Goal: Task Accomplishment & Management: Manage account settings

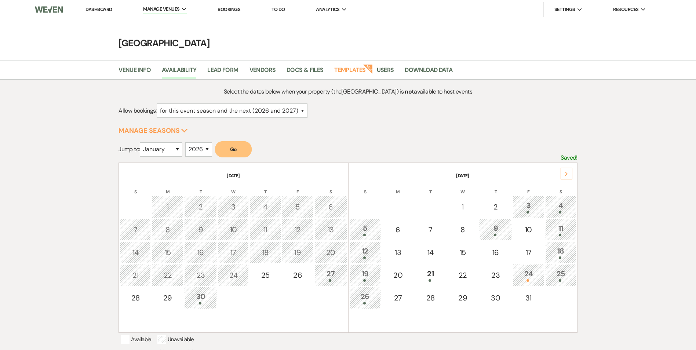
select select "2"
select select "2026"
click at [105, 10] on link "Dashboard" at bounding box center [99, 9] width 26 height 6
click at [101, 6] on link "Dashboard" at bounding box center [99, 9] width 26 height 6
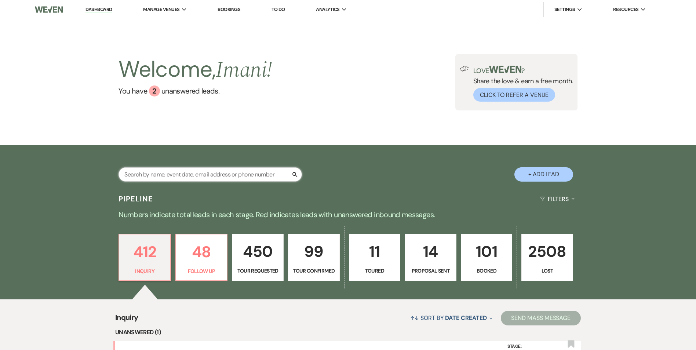
click at [143, 176] on input "text" at bounding box center [211, 174] width 184 height 14
paste input "Mandy Hazelton"
type input "Mandy Hazelton"
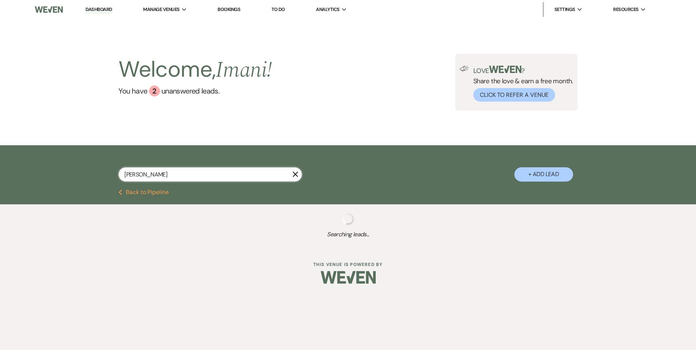
select select "9"
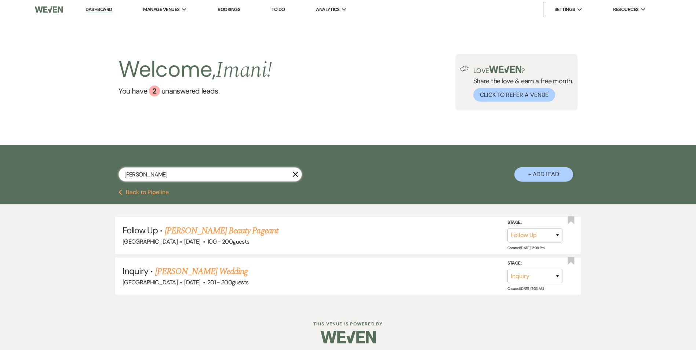
type input "Mandy Hazelton"
click at [189, 239] on span "Apr 18, 2026" at bounding box center [192, 242] width 16 height 8
click at [194, 228] on link "Mandy Hazelton's Beauty Pageant" at bounding box center [221, 230] width 113 height 13
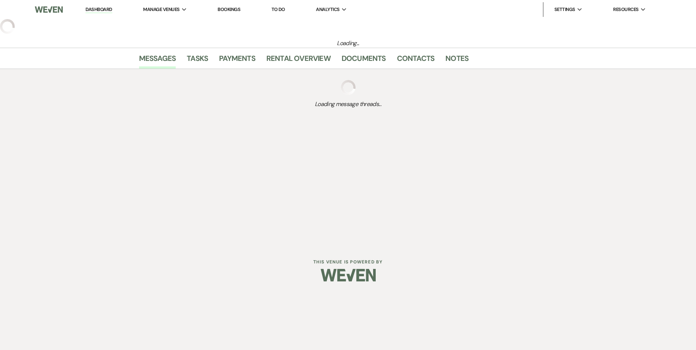
select select "9"
select select "5"
select select "13"
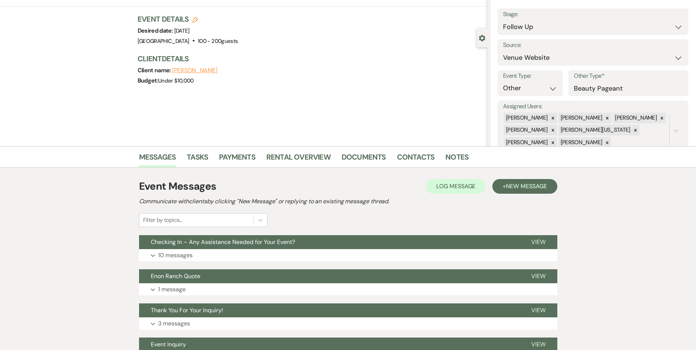
scroll to position [110, 0]
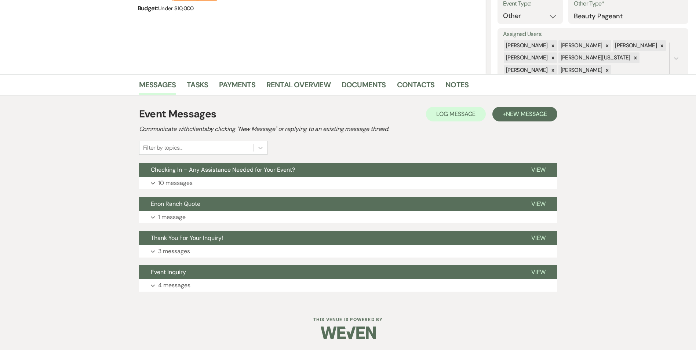
click at [522, 105] on div "Event Messages Log Log Message + New Message Communicate with clients by clicki…" at bounding box center [348, 199] width 418 height 193
click at [516, 115] on span "New Message" at bounding box center [526, 114] width 41 height 8
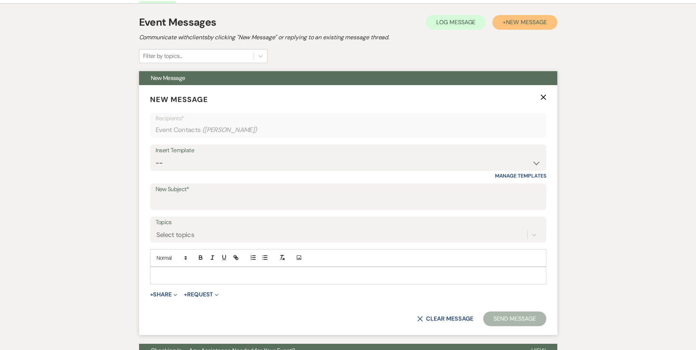
scroll to position [220, 0]
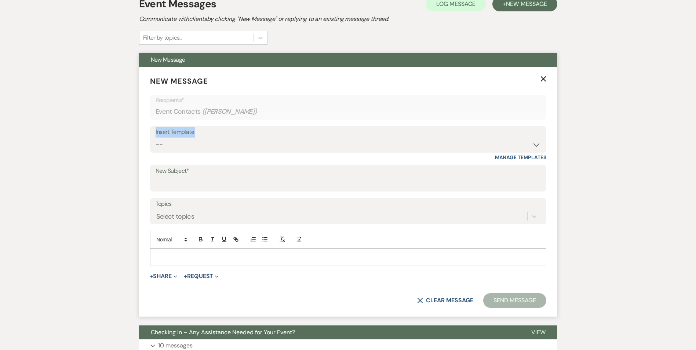
click at [204, 138] on div "Insert Template -- Inquiry Follow Up Email #2 Contract Sending Template Payment…" at bounding box center [348, 139] width 396 height 26
click at [204, 144] on select "-- Inquiry Follow Up Email #2 Contract Sending Template Payment Template Rental…" at bounding box center [348, 145] width 385 height 14
select select "1511"
click at [156, 138] on select "-- Inquiry Follow Up Email #2 Contract Sending Template Payment Template Rental…" at bounding box center [348, 145] width 385 height 14
type input "Booking your event!"
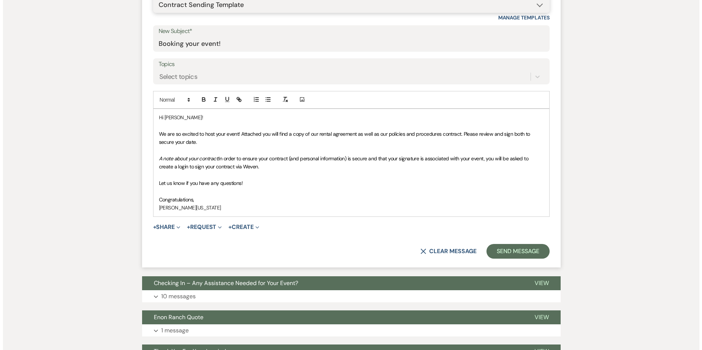
scroll to position [367, 0]
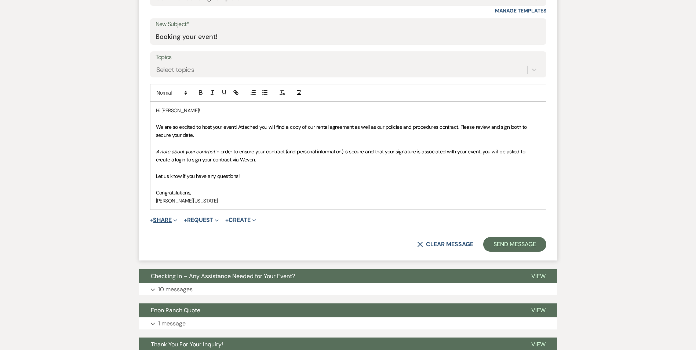
click at [166, 222] on button "+ Share Expand" at bounding box center [164, 220] width 28 height 6
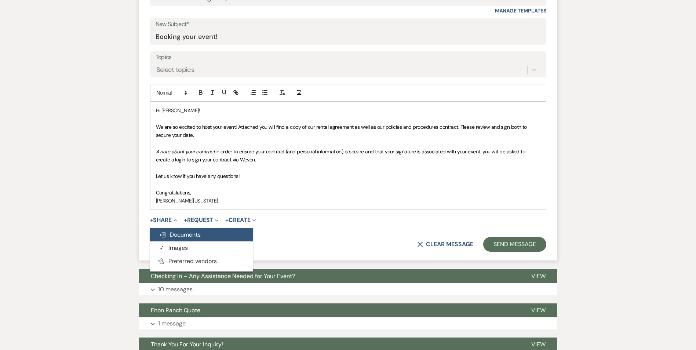
click at [171, 237] on span "Doc Upload Documents" at bounding box center [180, 235] width 42 height 8
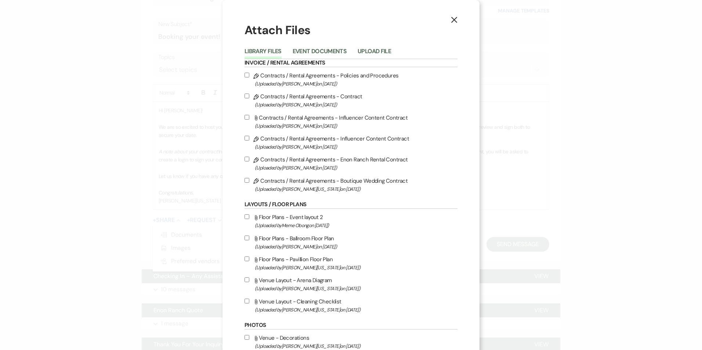
click at [302, 80] on span "(Uploaded by Crystal Carroll on Jan 22nd, 2024 )" at bounding box center [356, 84] width 203 height 8
click at [249, 77] on input "Pencil Contracts / Rental Agreements - Policies and Procedures (Uploaded by Cry…" at bounding box center [246, 75] width 5 height 5
checkbox input "true"
click at [244, 98] on input "Pencil Contracts / Rental Agreements - Contract (Uploaded by Crystal Carroll on…" at bounding box center [246, 96] width 5 height 5
checkbox input "true"
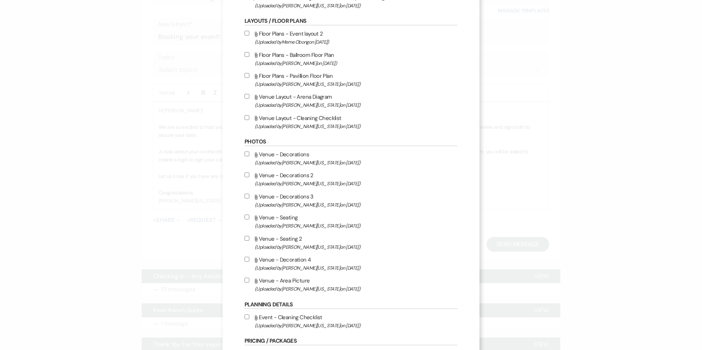
scroll to position [220, 0]
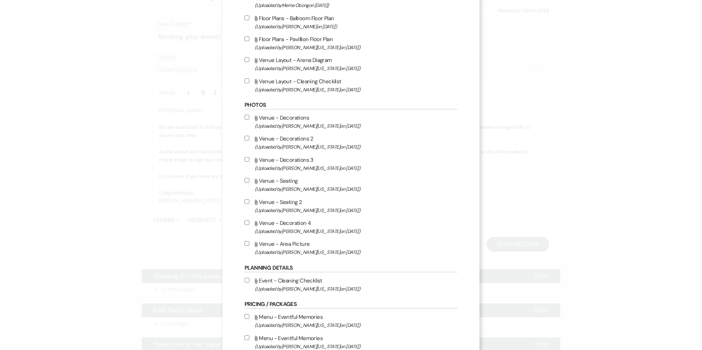
click at [244, 280] on input "Attach File Event - Cleaning Checklist (Uploaded by Imani Washington on Feb 25t…" at bounding box center [246, 280] width 5 height 5
checkbox input "true"
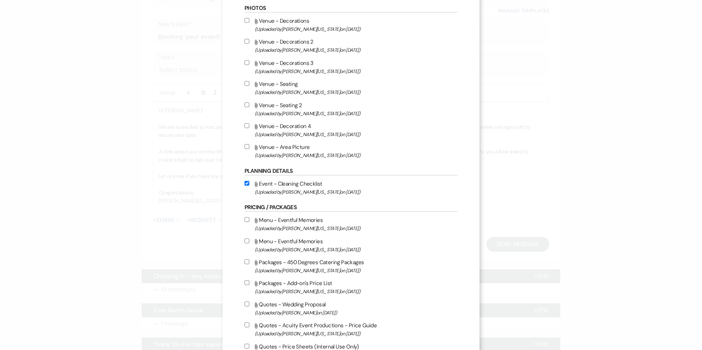
scroll to position [330, 0]
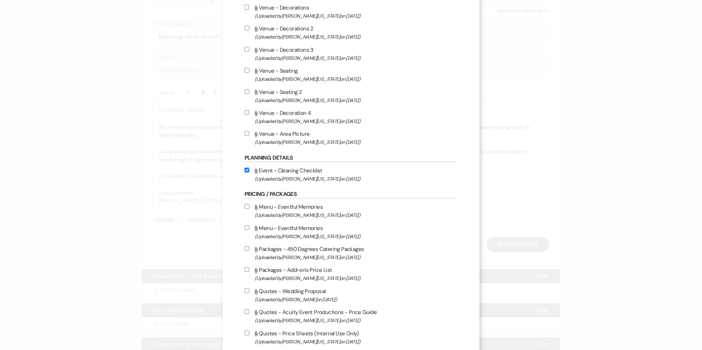
click at [246, 273] on label "Attach File Packages - Add-on's Price List (Uploaded by Imani Washington on Sep…" at bounding box center [350, 273] width 213 height 17
click at [246, 272] on input "Attach File Packages - Add-on's Price List (Uploaded by Imani Washington on Sep…" at bounding box center [246, 269] width 5 height 5
checkbox input "true"
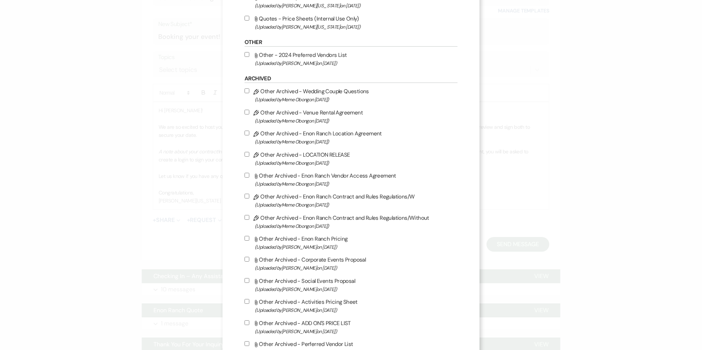
scroll to position [696, 0]
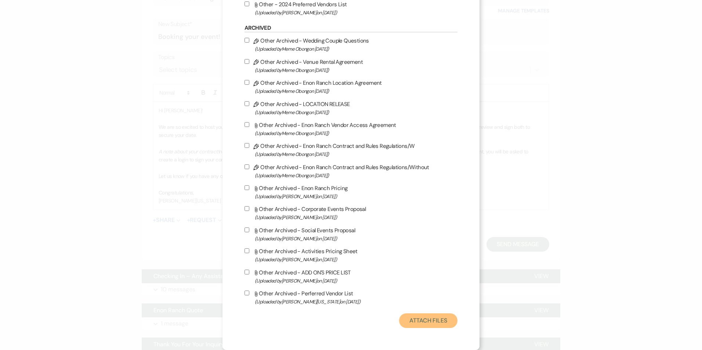
click at [414, 320] on button "Attach Files" at bounding box center [428, 320] width 58 height 15
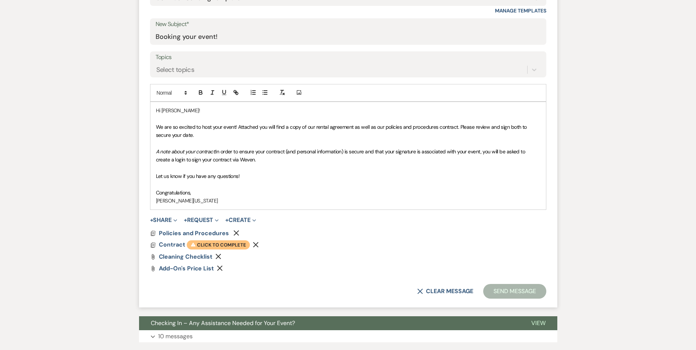
click at [220, 244] on span "Warning Click to complete" at bounding box center [218, 245] width 63 height 10
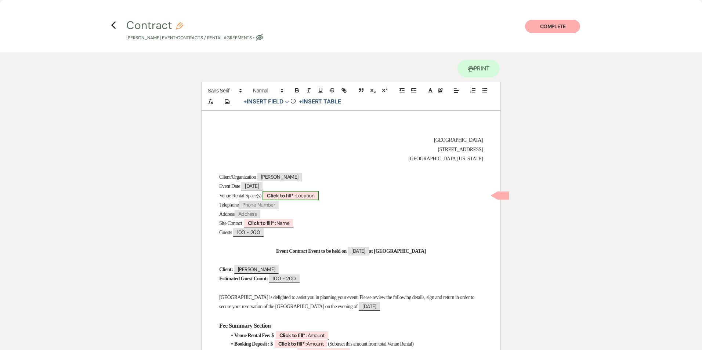
click at [282, 196] on b "Click to fill* :" at bounding box center [281, 195] width 29 height 7
select select "owner"
select select "Location"
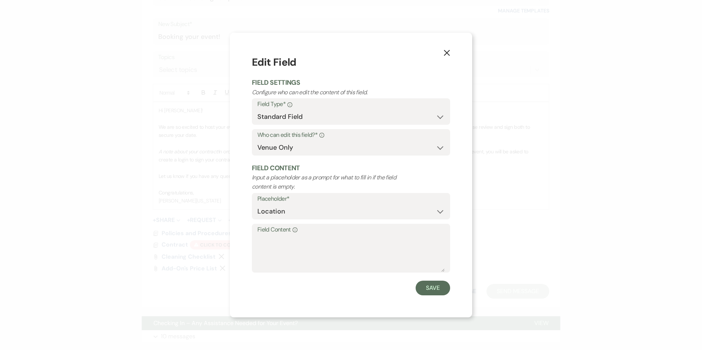
click at [264, 234] on label "Field Content Info" at bounding box center [350, 230] width 187 height 11
click at [264, 235] on textarea "Field Content Info" at bounding box center [350, 253] width 187 height 37
paste textarea "Ballroom, Pavillion and Bridal Suit"
type textarea "Ballroom, Pavillion and Bridal Suite"
click at [433, 284] on button "Save" at bounding box center [433, 288] width 35 height 15
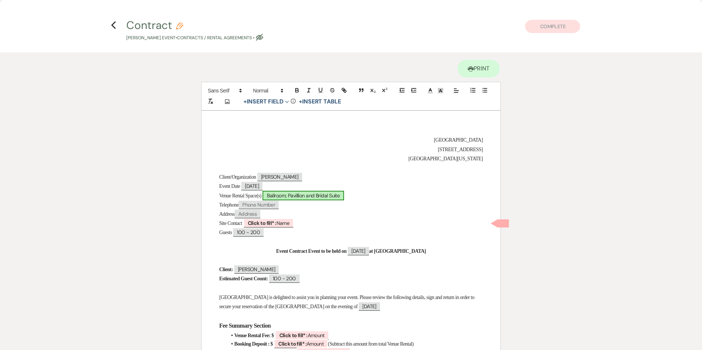
click at [316, 197] on span "Ballroom, Pavillion and Bridal Suite" at bounding box center [302, 196] width 81 height 10
select select "owner"
select select "Location"
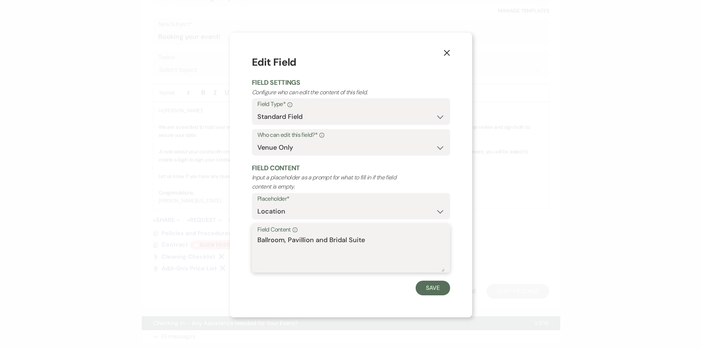
click at [312, 239] on textarea "Ballroom, Pavillion and Bridal Suite" at bounding box center [350, 253] width 187 height 37
type textarea "Ballroom, Pavillion, and Bridal Suite"
click at [432, 286] on button "Save" at bounding box center [433, 288] width 35 height 15
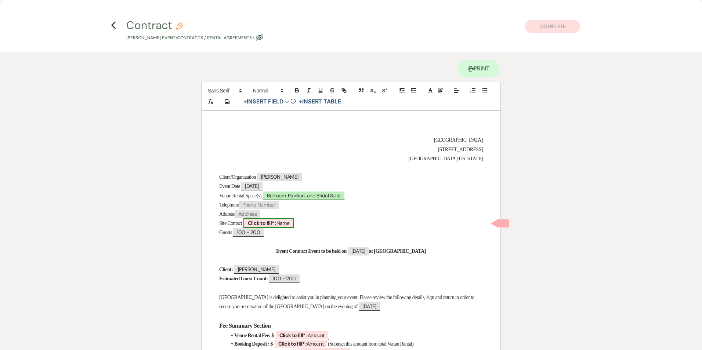
click at [275, 221] on b "Click to fill* :" at bounding box center [262, 223] width 29 height 7
select select "owner"
select select "Name"
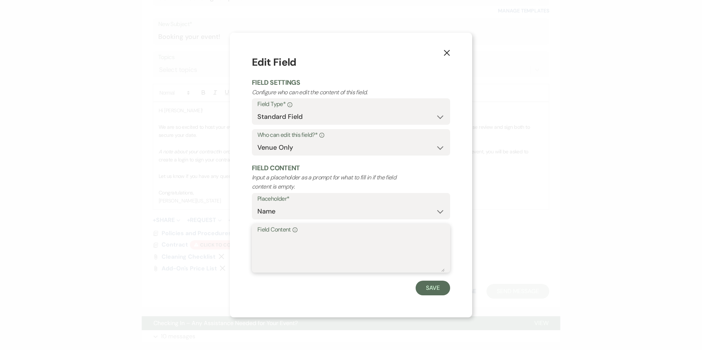
click at [278, 248] on textarea "Field Content Info" at bounding box center [350, 253] width 187 height 37
type textarea "Imani Washington"
click at [438, 288] on button "Save" at bounding box center [433, 288] width 35 height 15
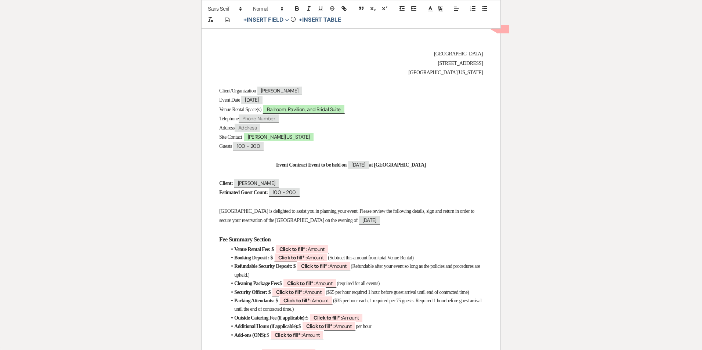
scroll to position [110, 0]
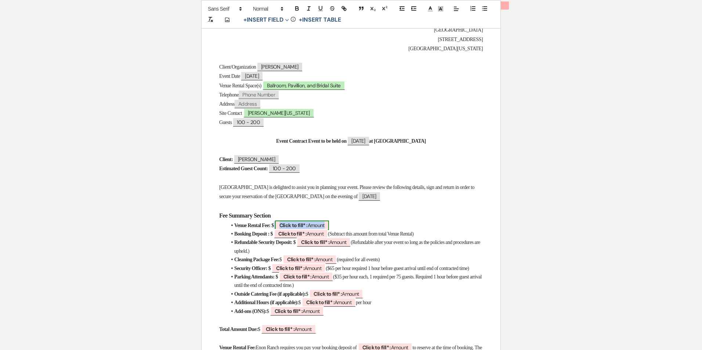
click at [306, 225] on b "Click to fill* :" at bounding box center [293, 225] width 28 height 7
select select "owner"
select select "Amount"
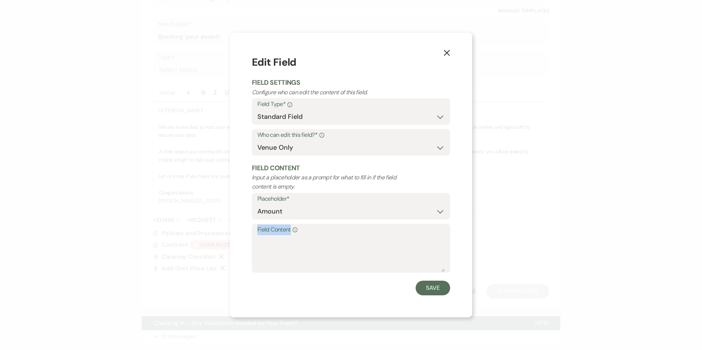
click at [300, 237] on div "Field Content Info" at bounding box center [351, 248] width 198 height 49
click at [284, 244] on textarea "Field Content Info" at bounding box center [350, 253] width 187 height 37
click at [212, 210] on div "X Edit Field Field Settings Configure who can edit the content of this field. F…" at bounding box center [351, 175] width 702 height 350
click at [449, 49] on button "X" at bounding box center [446, 52] width 11 height 13
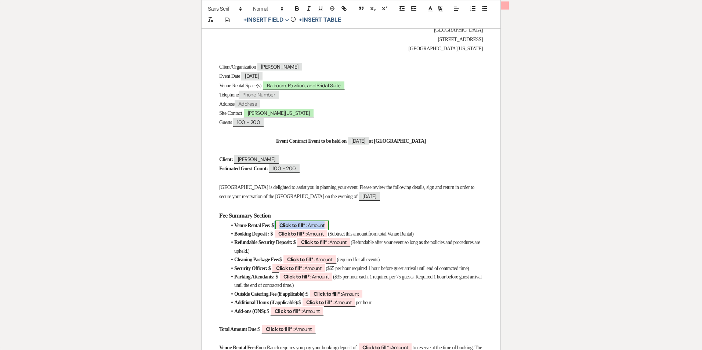
click at [308, 224] on b "Click to fill* :" at bounding box center [293, 225] width 28 height 7
select select "owner"
select select "Amount"
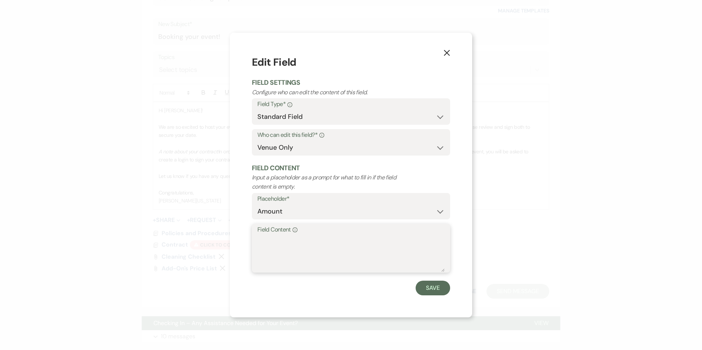
click at [273, 236] on textarea "Field Content Info" at bounding box center [350, 253] width 187 height 37
type textarea "2,500"
click at [428, 286] on button "Save" at bounding box center [433, 288] width 35 height 15
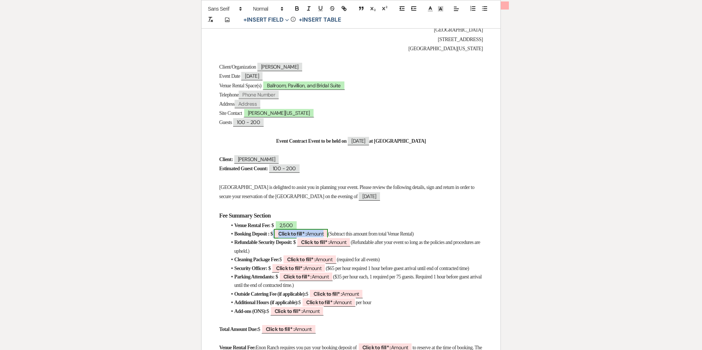
click at [307, 235] on b "Click to fill* :" at bounding box center [292, 234] width 28 height 7
select select "owner"
select select "Amount"
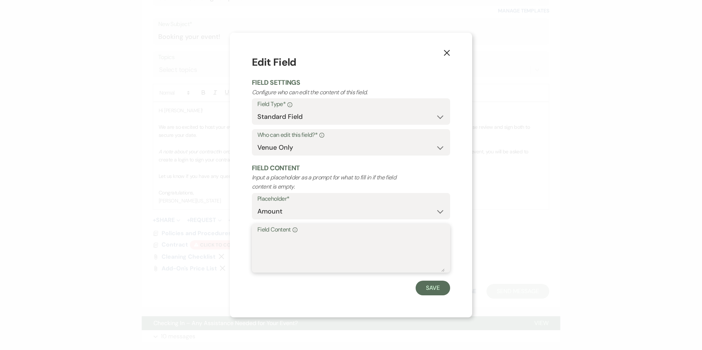
click at [265, 244] on textarea "Field Content Info" at bounding box center [350, 253] width 187 height 37
type textarea "1,500"
click at [422, 290] on button "Save" at bounding box center [433, 288] width 35 height 15
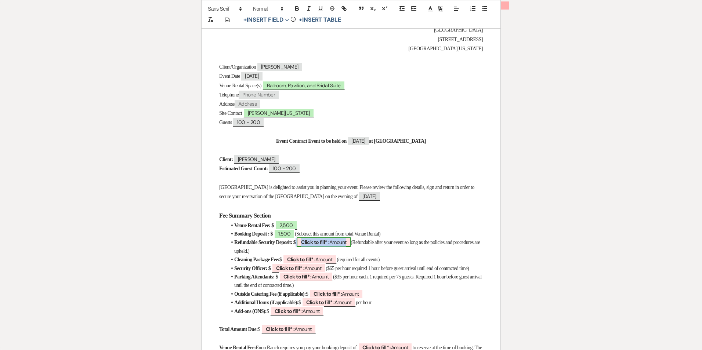
click at [329, 240] on b "Click to fill* :" at bounding box center [315, 242] width 28 height 7
select select "owner"
select select "Amount"
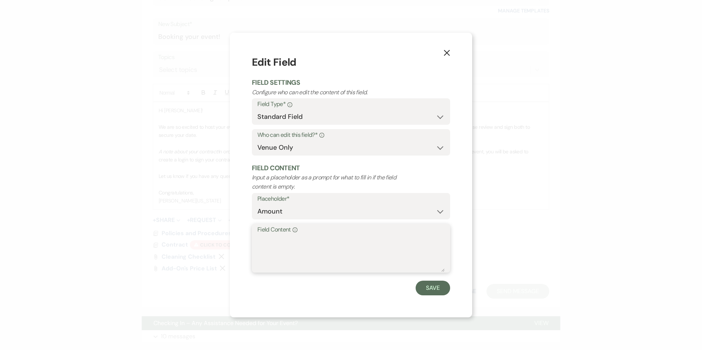
click at [339, 240] on textarea "Field Content Info" at bounding box center [350, 253] width 187 height 37
click at [257, 239] on div "Field Content Info 1500" at bounding box center [351, 248] width 198 height 49
click at [260, 240] on textarea "1500" at bounding box center [350, 253] width 187 height 37
type textarea "1,500"
click at [426, 284] on button "Save" at bounding box center [433, 288] width 35 height 15
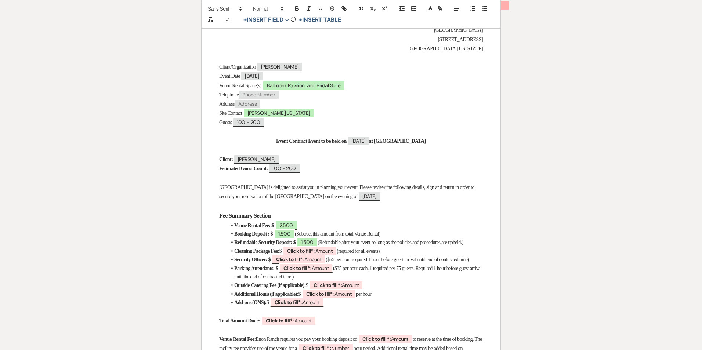
click at [320, 247] on li "Refundable Security Deposit: $ 1,500 (Refundable after your event so long as th…" at bounding box center [354, 242] width 256 height 8
click at [320, 253] on span "Click to fill* : Amount" at bounding box center [310, 251] width 54 height 10
select select "owner"
select select "Amount"
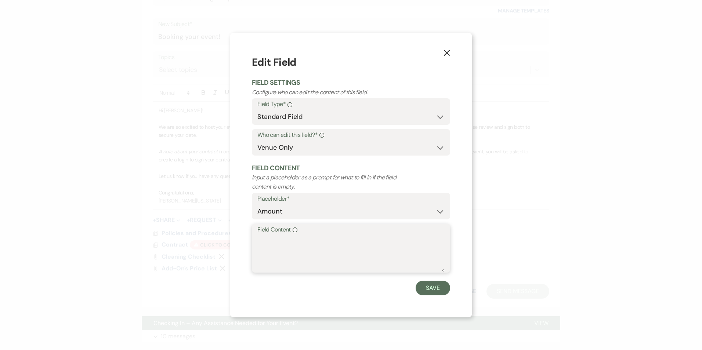
click at [318, 243] on textarea "Field Content Info" at bounding box center [350, 253] width 187 height 37
type textarea "750"
click at [429, 286] on button "Save" at bounding box center [433, 288] width 35 height 15
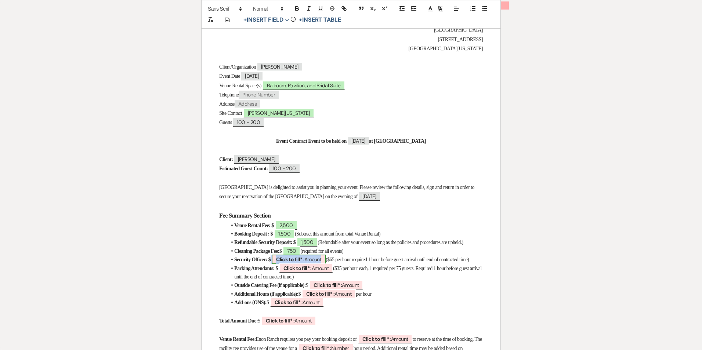
click at [306, 264] on span "Click to fill* : Amount" at bounding box center [299, 260] width 54 height 10
select select "owner"
select select "Amount"
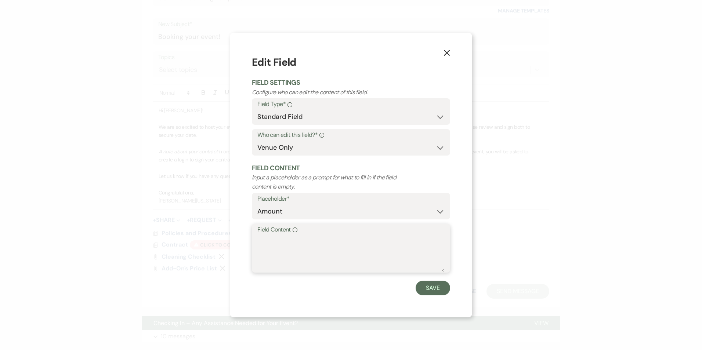
click at [306, 265] on textarea "Field Content Info" at bounding box center [350, 253] width 187 height 37
type textarea "n"
type textarea "TBD"
click at [437, 287] on button "Save" at bounding box center [433, 288] width 35 height 15
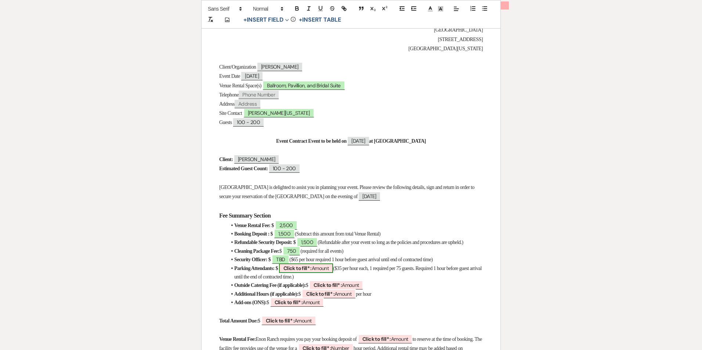
click at [312, 272] on b "Click to fill* :" at bounding box center [297, 268] width 28 height 7
select select "owner"
select select "Amount"
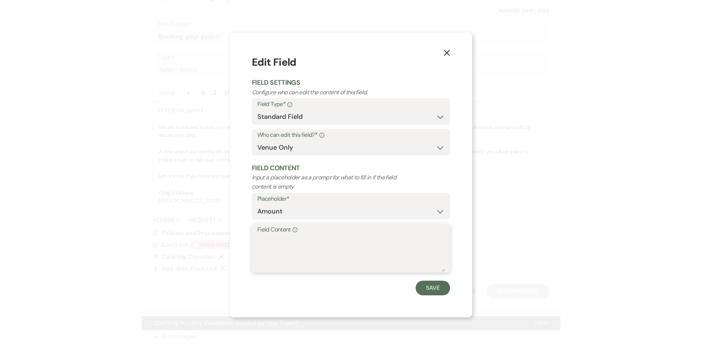
click at [278, 237] on textarea "Field Content Info" at bounding box center [350, 253] width 187 height 37
type textarea "TBD"
click at [424, 290] on button "Save" at bounding box center [433, 288] width 35 height 15
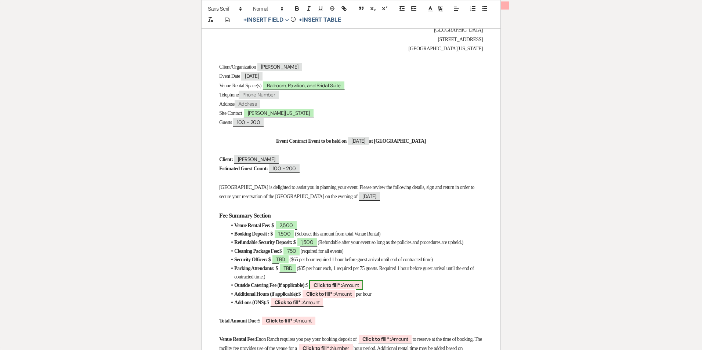
click at [342, 287] on b "Click to fill* :" at bounding box center [327, 285] width 28 height 7
select select "owner"
select select "Amount"
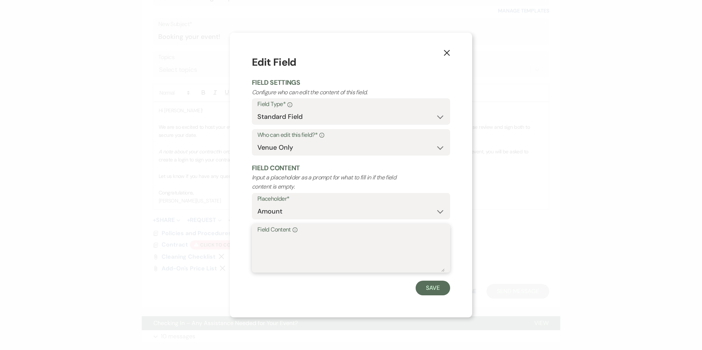
click at [372, 253] on textarea "Field Content Info" at bounding box center [350, 253] width 187 height 37
type textarea "250"
click at [428, 286] on button "Save" at bounding box center [433, 288] width 35 height 15
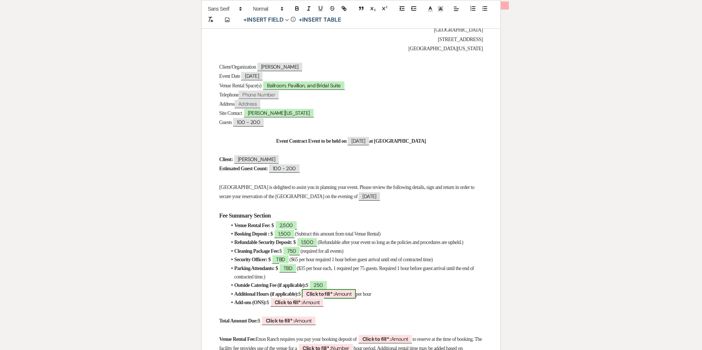
click at [334, 297] on b "Click to fill* :" at bounding box center [320, 294] width 28 height 7
select select "owner"
select select "Amount"
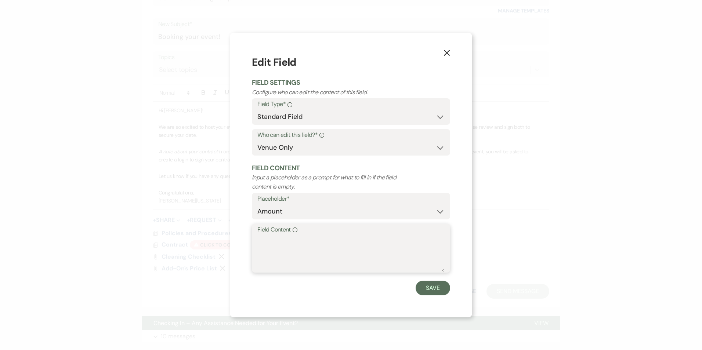
click at [326, 267] on textarea "Field Content Info" at bounding box center [350, 253] width 187 height 37
type textarea "N/A"
click at [430, 287] on button "Save" at bounding box center [433, 288] width 35 height 15
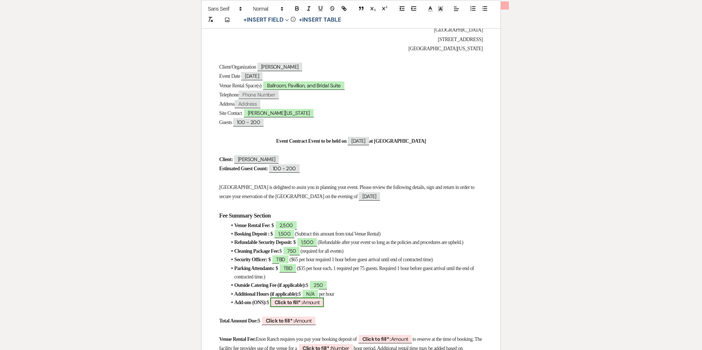
click at [293, 306] on b "Click to fill* :" at bounding box center [289, 302] width 28 height 7
select select "owner"
select select "Amount"
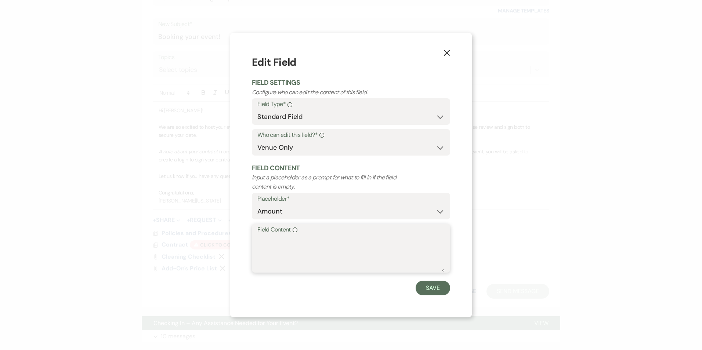
click at [279, 260] on textarea "Field Content Info" at bounding box center [350, 253] width 187 height 37
type textarea "N/A"
click at [417, 286] on button "Save" at bounding box center [433, 288] width 35 height 15
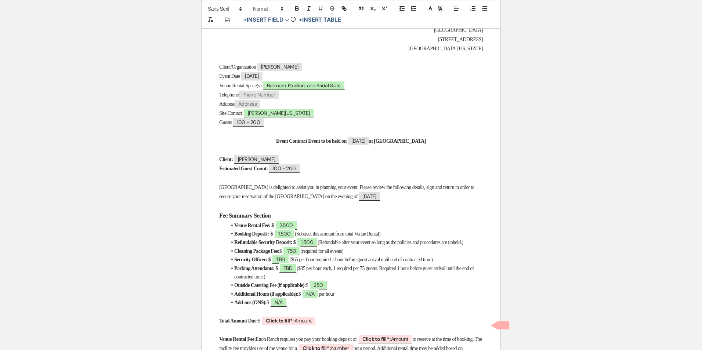
click at [307, 331] on p at bounding box center [351, 330] width 264 height 9
click at [308, 326] on span "Click to fill* : Amount" at bounding box center [288, 321] width 55 height 10
select select "owner"
select select "Amount"
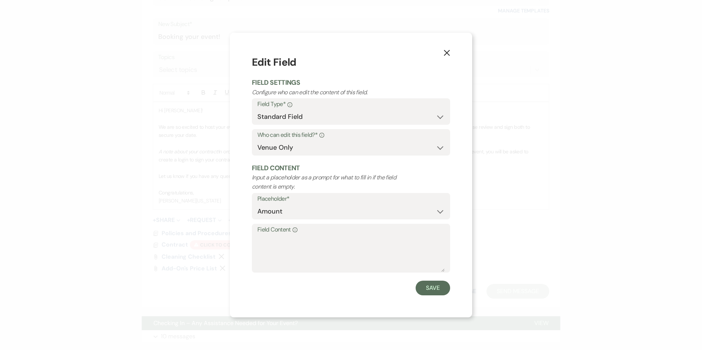
click at [318, 276] on form "Edit Field Field Settings Configure who can edit the content of this field. Fie…" at bounding box center [351, 175] width 198 height 240
click at [319, 253] on textarea "Field Content Info" at bounding box center [350, 253] width 187 height 37
type textarea "5,000"
click at [437, 291] on button "Save" at bounding box center [433, 288] width 35 height 15
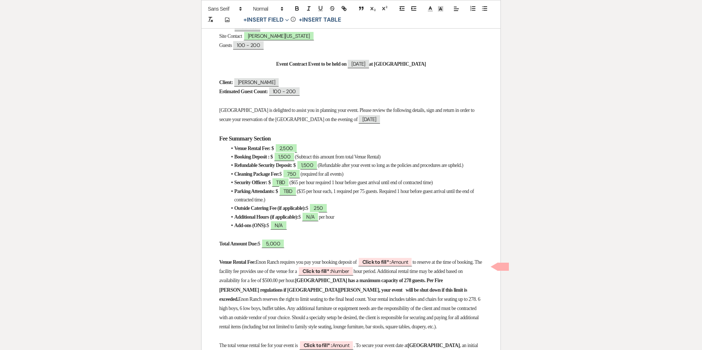
scroll to position [220, 0]
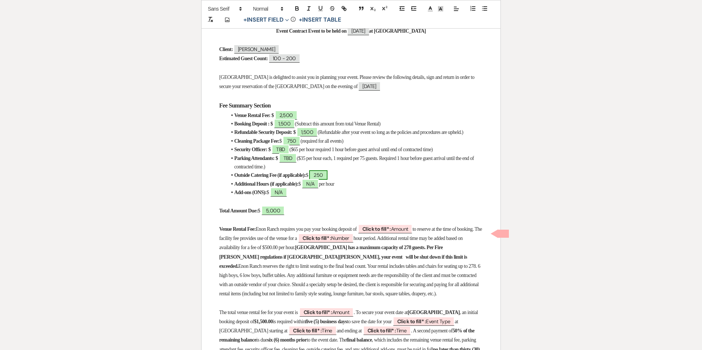
click at [327, 180] on span "250" at bounding box center [318, 175] width 18 height 10
select select "owner"
select select "Amount"
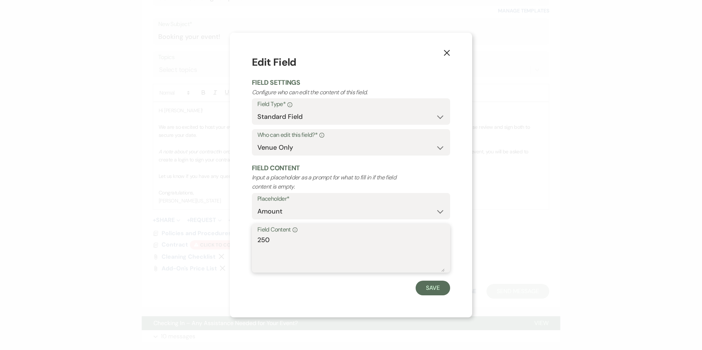
click at [296, 241] on textarea "250" at bounding box center [350, 253] width 187 height 37
click at [444, 54] on icon "X" at bounding box center [446, 53] width 7 height 7
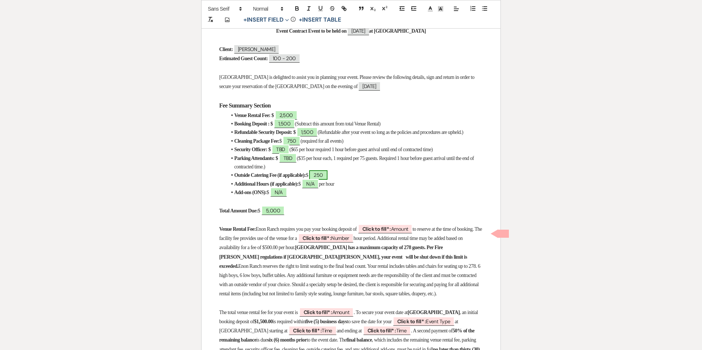
click at [327, 180] on span "250" at bounding box center [318, 175] width 18 height 10
select select "owner"
select select "Amount"
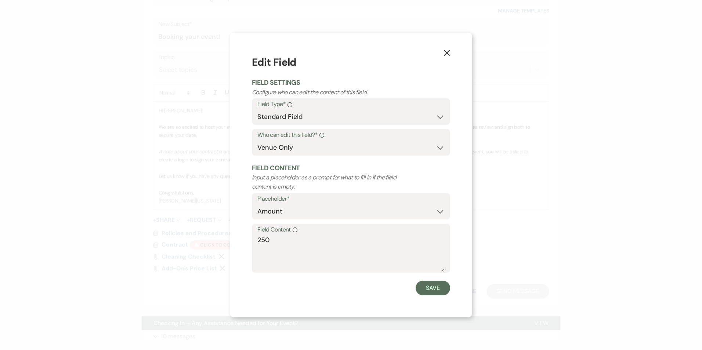
click at [444, 54] on icon "X" at bounding box center [446, 53] width 7 height 7
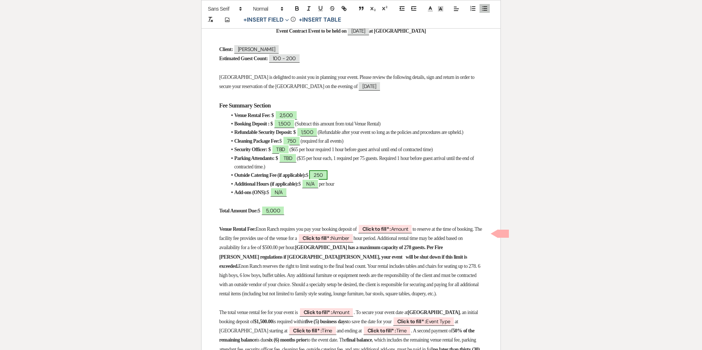
click at [327, 180] on span "250" at bounding box center [318, 175] width 18 height 10
select select "owner"
select select "Amount"
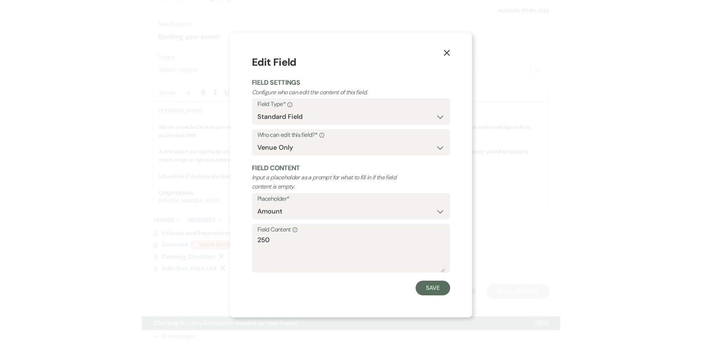
click at [338, 181] on p "Input a placeholder as a prompt for what to fill in if the field content is emp…" at bounding box center [331, 182] width 159 height 19
click at [272, 235] on label "Field Content Info" at bounding box center [350, 230] width 187 height 11
click at [272, 235] on textarea "250" at bounding box center [350, 253] width 187 height 37
click at [267, 238] on textarea "250" at bounding box center [350, 253] width 187 height 37
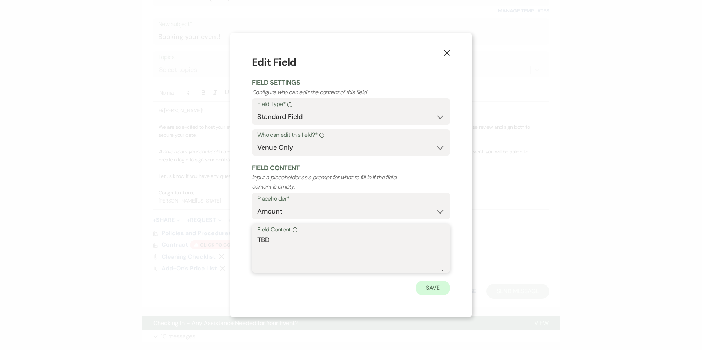
type textarea "TBD"
click at [425, 288] on button "Save" at bounding box center [433, 288] width 35 height 15
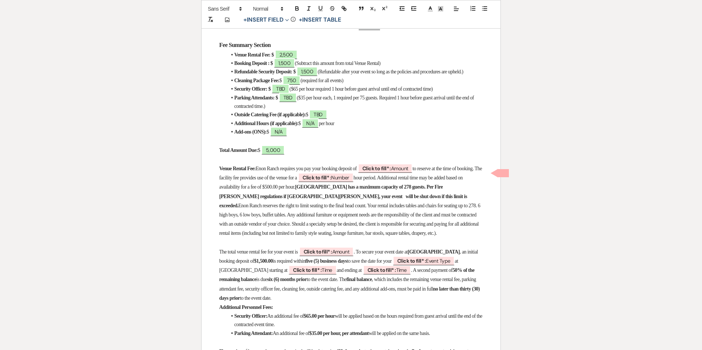
scroll to position [294, 0]
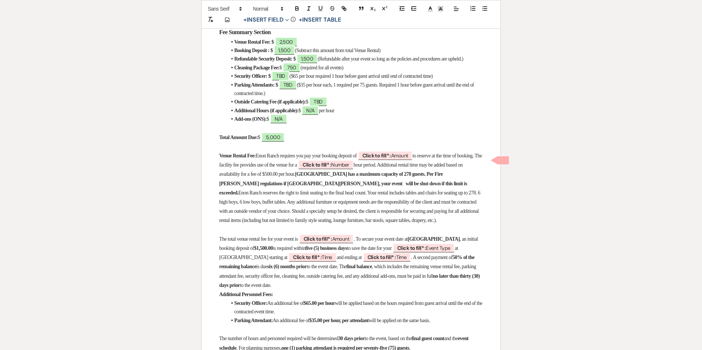
click at [235, 105] on strong "Outside Catering Fee (if applicable):" at bounding box center [270, 102] width 72 height 6
drag, startPoint x: 235, startPoint y: 106, endPoint x: 285, endPoint y: 109, distance: 50.7
click at [285, 105] on strong "Outside Catering Fee (if applicable):" at bounding box center [270, 102] width 72 height 6
copy strong "Outside Catering Fee"
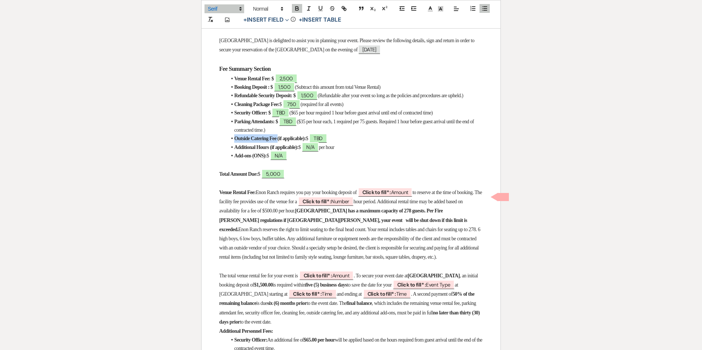
scroll to position [220, 0]
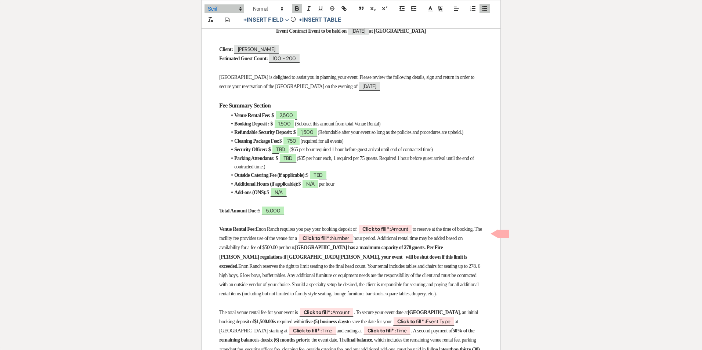
click at [311, 215] on p "Total Amount Due: $ 5,000" at bounding box center [351, 210] width 264 height 9
click at [281, 215] on span "5,000" at bounding box center [272, 211] width 23 height 10
select select "owner"
select select "Amount"
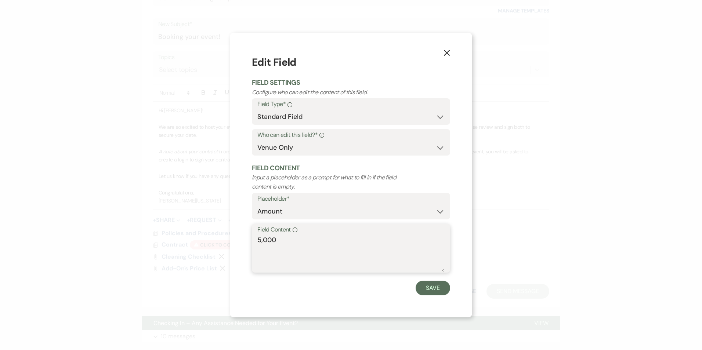
click at [263, 240] on textarea "5,000" at bounding box center [350, 253] width 187 height 37
type textarea "4,750"
click at [426, 283] on button "Save" at bounding box center [433, 288] width 35 height 15
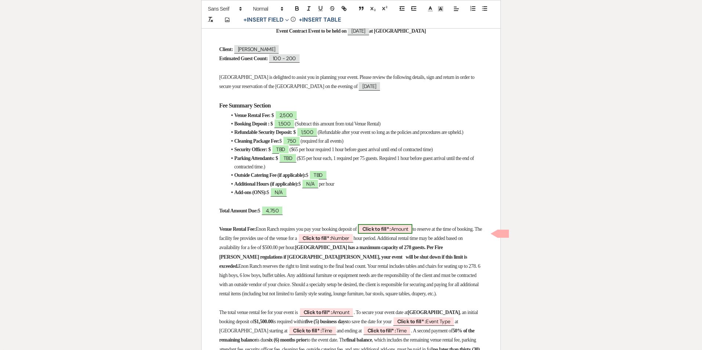
click at [391, 232] on b "Click to fill* :" at bounding box center [376, 229] width 29 height 7
select select "owner"
select select "Amount"
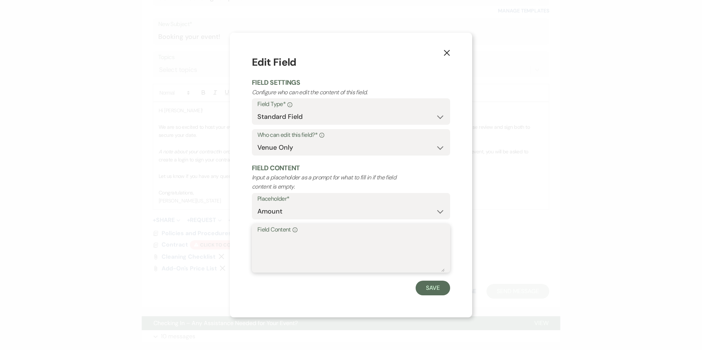
click at [385, 241] on textarea "Field Content Info" at bounding box center [350, 253] width 187 height 37
type textarea "2"
type textarea "$2,500"
click at [421, 288] on button "Save" at bounding box center [433, 288] width 35 height 15
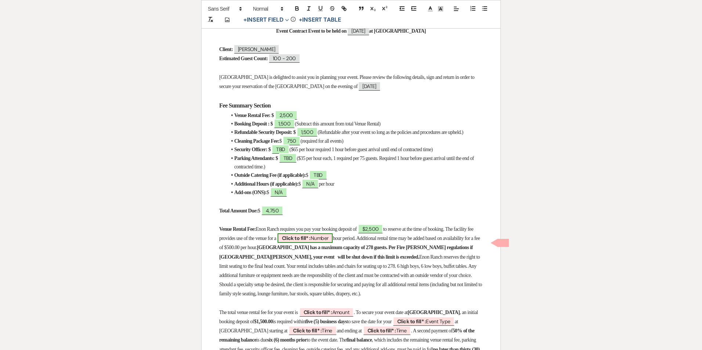
click at [333, 242] on span "Click to fill* : Number" at bounding box center [305, 238] width 55 height 10
select select "owner"
select select "Number"
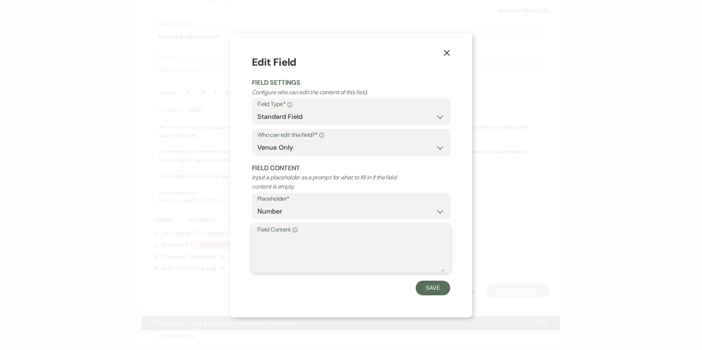
click at [334, 244] on textarea "Field Content Info" at bounding box center [350, 253] width 187 height 37
type textarea "8"
click at [436, 279] on form "Edit Field Field Settings Configure who can edit the content of this field. Fie…" at bounding box center [351, 175] width 198 height 240
click at [431, 284] on button "Save" at bounding box center [433, 288] width 35 height 15
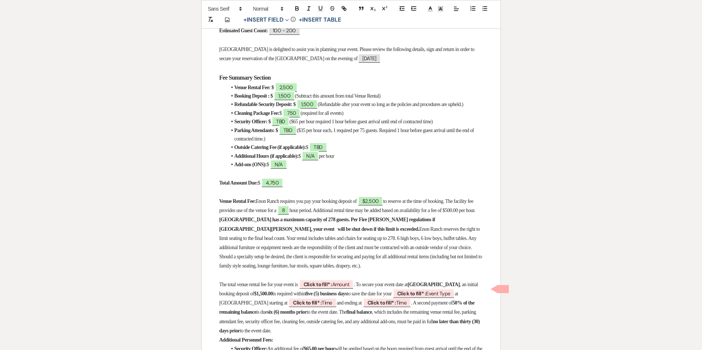
scroll to position [294, 0]
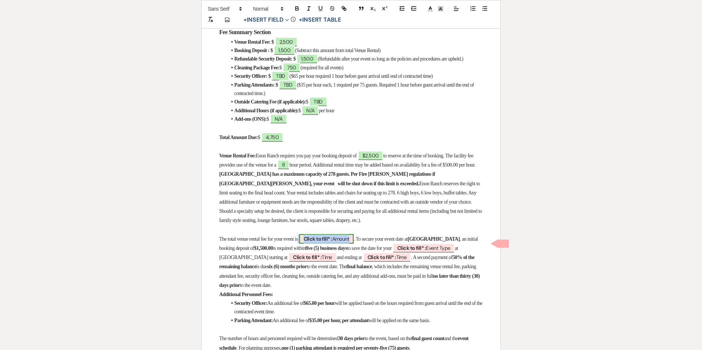
click at [332, 242] on b "Click to fill* :" at bounding box center [318, 239] width 29 height 7
select select "owner"
select select "Amount"
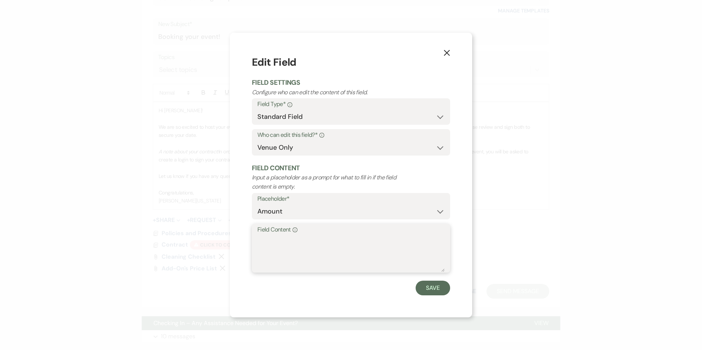
click at [336, 244] on textarea "Field Content Info" at bounding box center [350, 253] width 187 height 37
type textarea "4"
type textarea "$4,750"
click at [434, 284] on button "Save" at bounding box center [433, 288] width 35 height 15
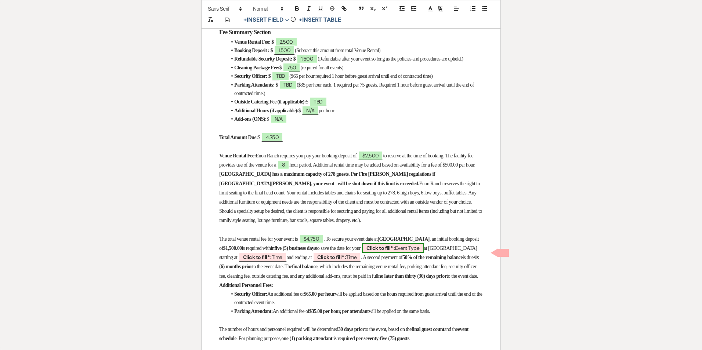
click at [424, 252] on span "Click to fill* : Event Type" at bounding box center [393, 248] width 62 height 10
select select "owner"
select select "custom_placeholder"
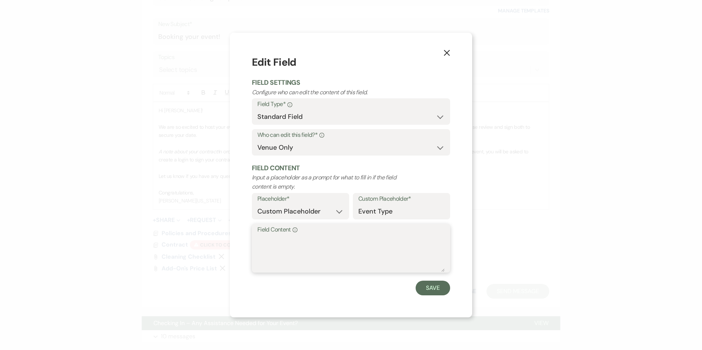
click at [384, 255] on textarea "Field Content Info" at bounding box center [350, 253] width 187 height 37
drag, startPoint x: 257, startPoint y: 237, endPoint x: 267, endPoint y: 253, distance: 19.5
click at [268, 253] on textarea "Field Content Info" at bounding box center [350, 253] width 187 height 37
paste textarea "Beauty Pageant"
type textarea "Beauty Pageant"
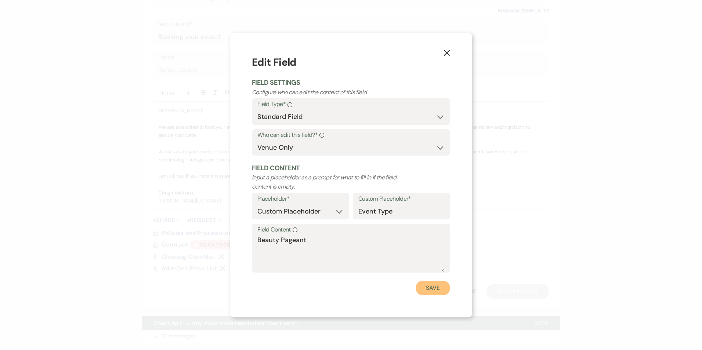
click at [423, 284] on button "Save" at bounding box center [433, 288] width 35 height 15
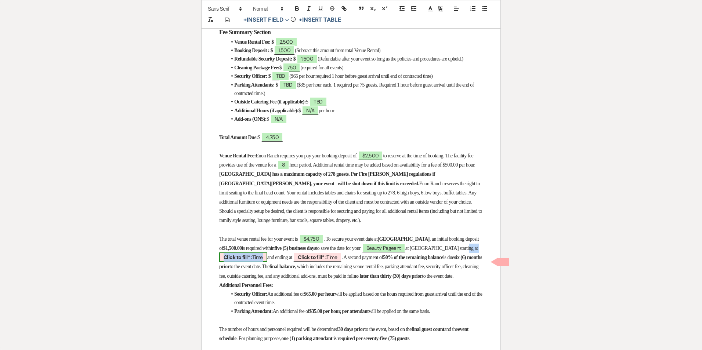
click at [267, 262] on span "Click to fill* : Time" at bounding box center [243, 258] width 48 height 10
select select "owner"
select select "Time"
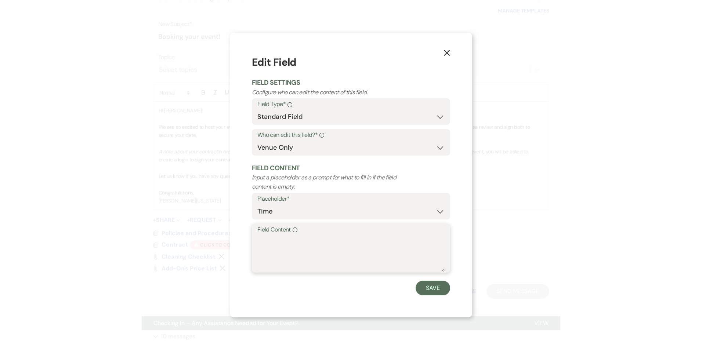
click at [275, 243] on textarea "Field Content Info" at bounding box center [350, 253] width 187 height 37
type textarea "TBD"
click at [434, 293] on button "Save" at bounding box center [433, 288] width 35 height 15
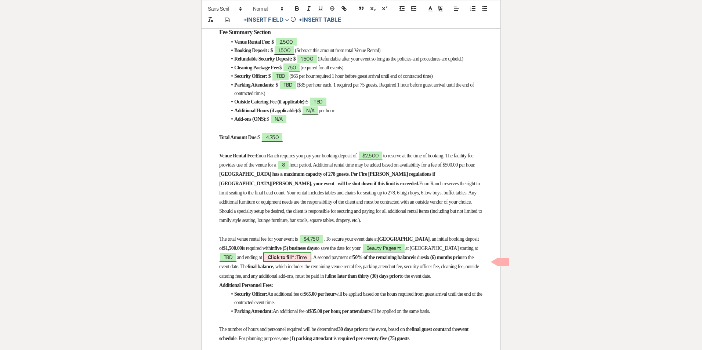
click at [311, 260] on span "Click to fill* : Time" at bounding box center [287, 258] width 48 height 10
select select "owner"
select select "Time"
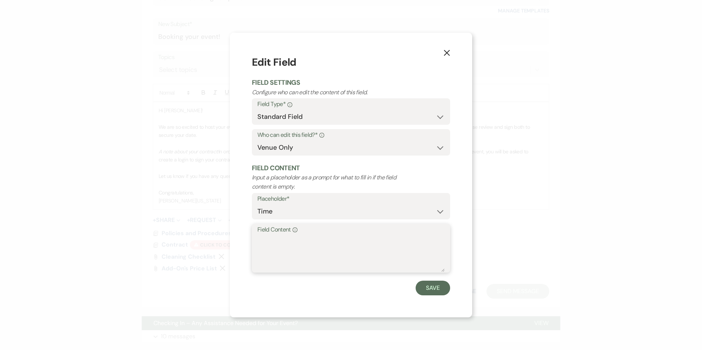
click at [321, 253] on textarea "Field Content Info" at bounding box center [350, 253] width 187 height 37
type textarea "TBD"
click at [429, 289] on button "Save" at bounding box center [433, 288] width 35 height 15
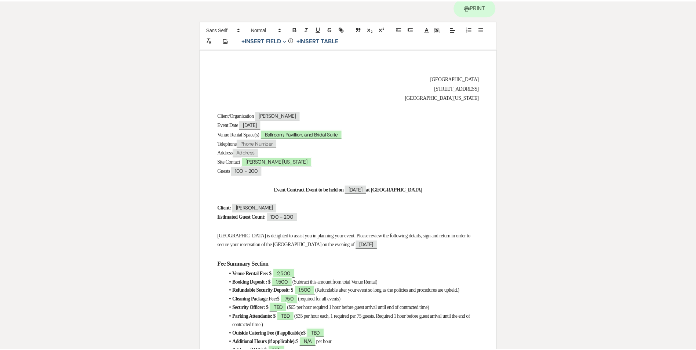
scroll to position [0, 0]
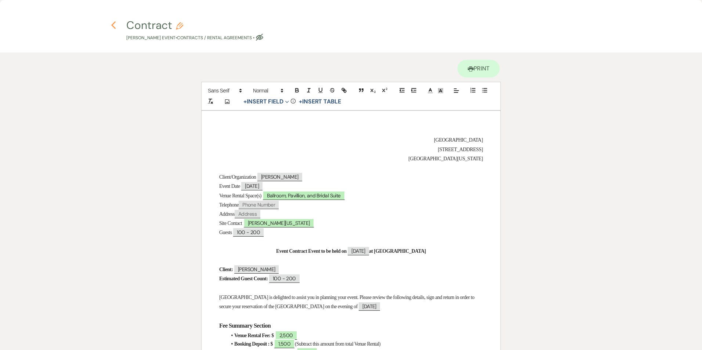
click at [113, 26] on use "button" at bounding box center [113, 25] width 5 height 8
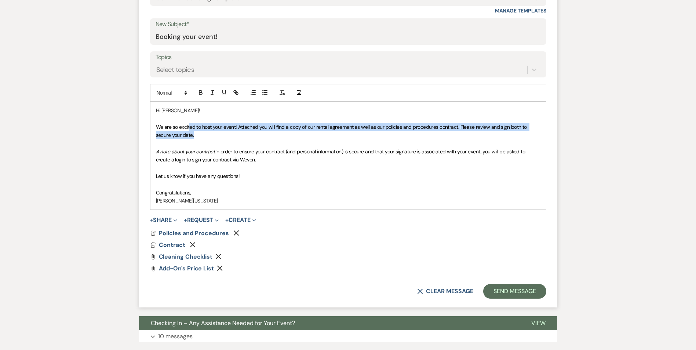
drag, startPoint x: 189, startPoint y: 125, endPoint x: 340, endPoint y: 134, distance: 151.2
click at [340, 134] on p "We are so excited to host your event! Attached you will find a copy of our rent…" at bounding box center [348, 131] width 385 height 17
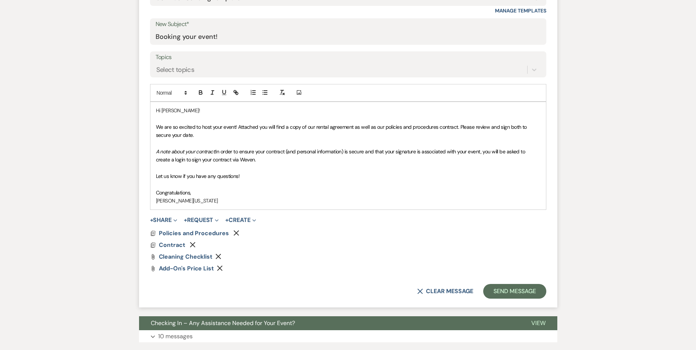
click at [196, 159] on span "In order to ensure your contract (and personal information) is secure and that …" at bounding box center [341, 155] width 371 height 15
click at [514, 287] on button "Send Message" at bounding box center [514, 291] width 63 height 15
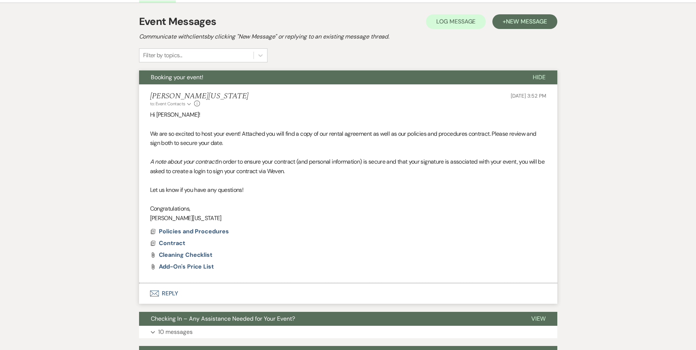
scroll to position [204, 0]
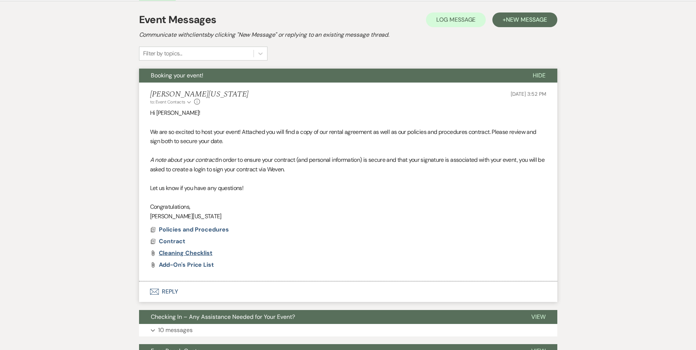
click at [191, 254] on span "Cleaning Checklist" at bounding box center [186, 253] width 54 height 8
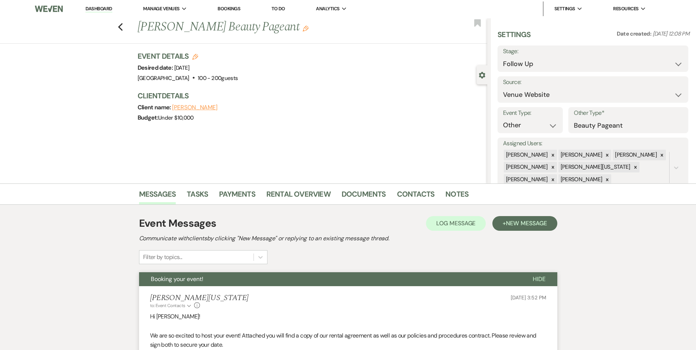
scroll to position [0, 0]
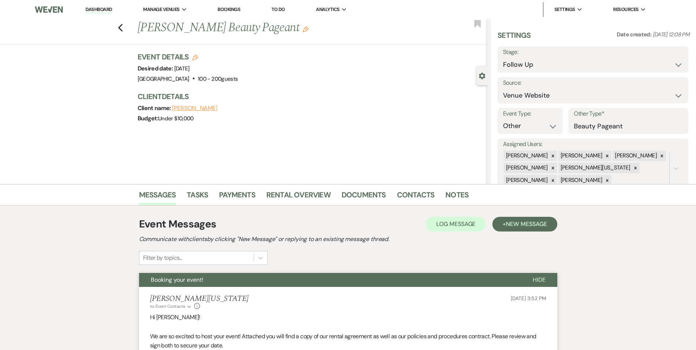
click at [100, 8] on link "Dashboard" at bounding box center [99, 9] width 26 height 7
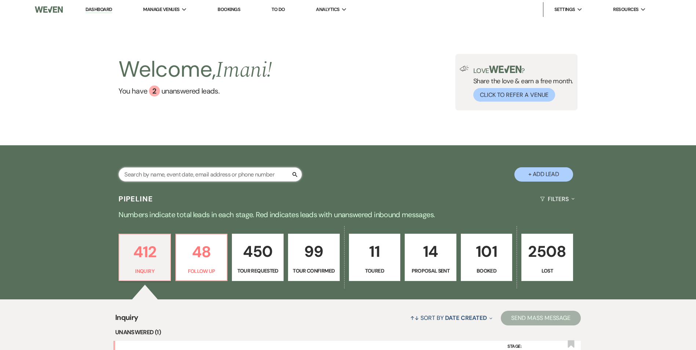
click at [194, 176] on input "text" at bounding box center [211, 174] width 184 height 14
type input "MOR"
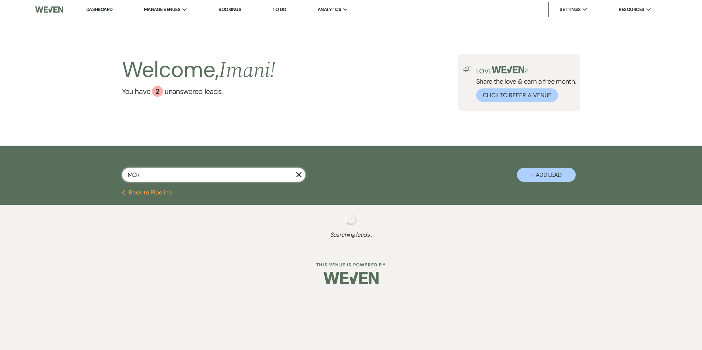
select select "8"
select select "1"
select select "2"
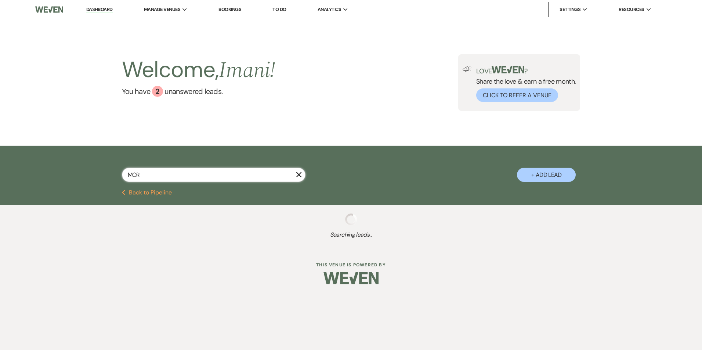
select select "2"
select select "6"
select select "2"
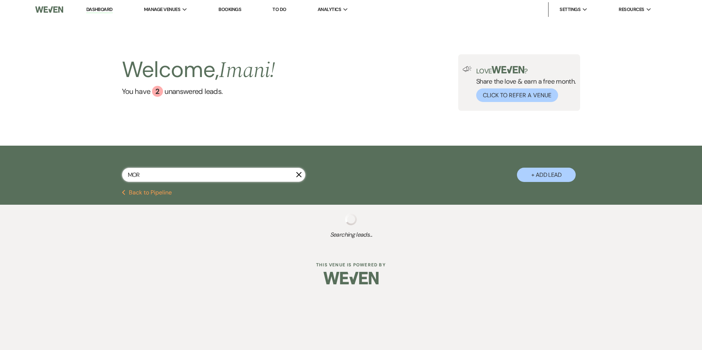
select select "2"
select select "8"
select select "5"
select select "8"
select select "5"
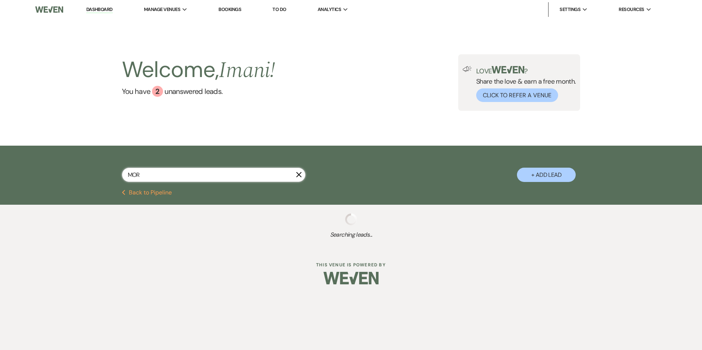
select select "8"
select select "5"
select select "8"
select select "5"
select select "8"
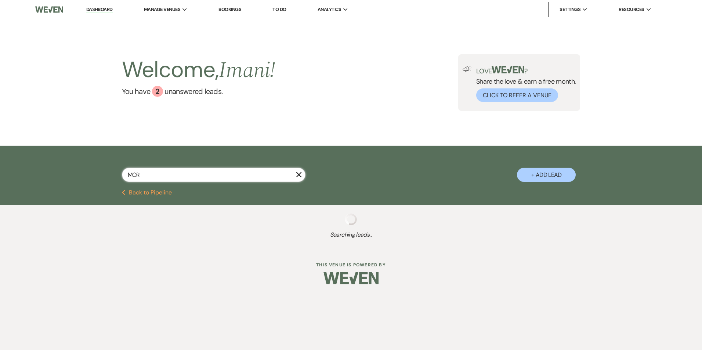
select select "5"
select select "8"
select select "5"
select select "4"
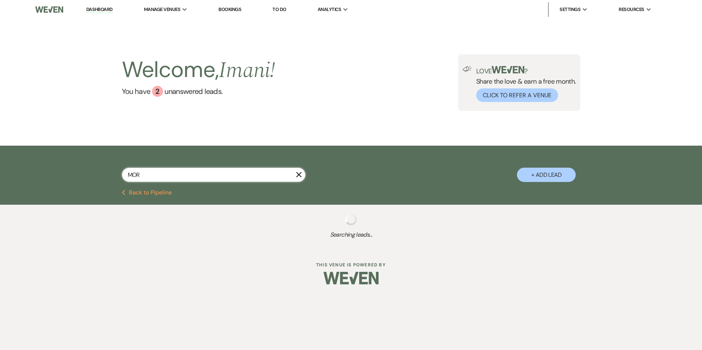
select select "4"
select select "8"
select select "5"
select select "8"
select select "5"
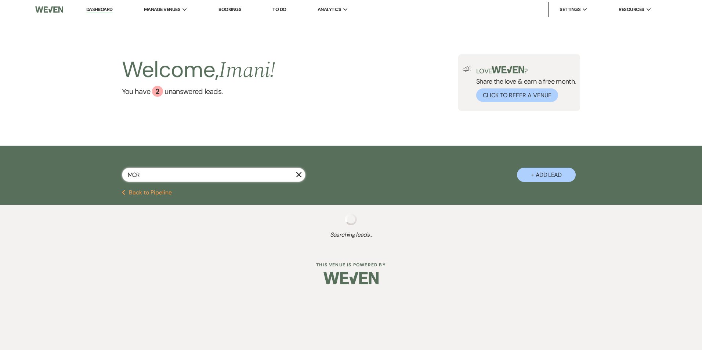
select select "8"
select select "5"
select select "8"
select select "5"
select select "8"
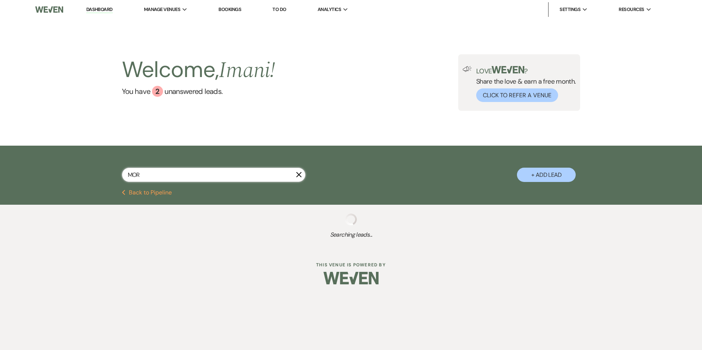
select select "5"
select select "8"
select select "11"
select select "8"
select select "6"
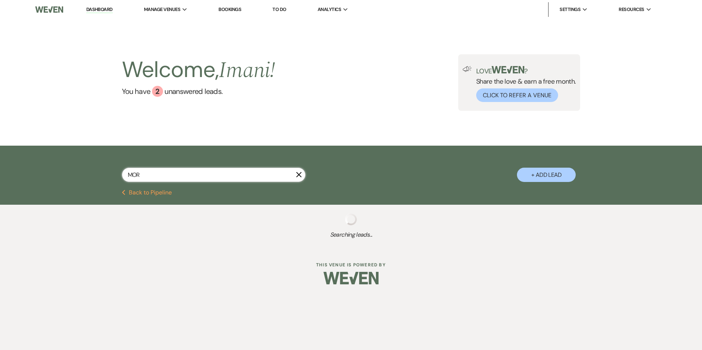
select select "8"
select select "5"
select select "8"
select select "5"
select select "8"
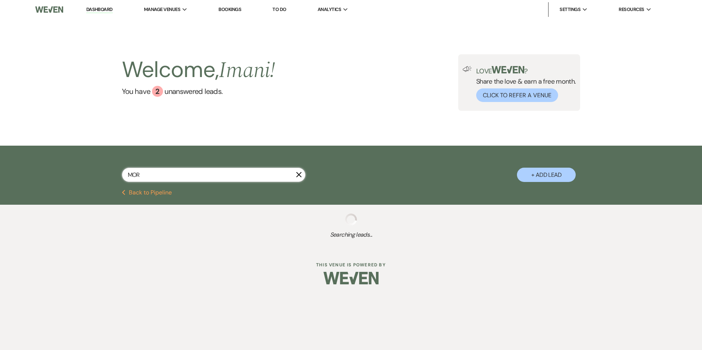
select select "5"
select select "8"
select select "5"
select select "8"
select select "5"
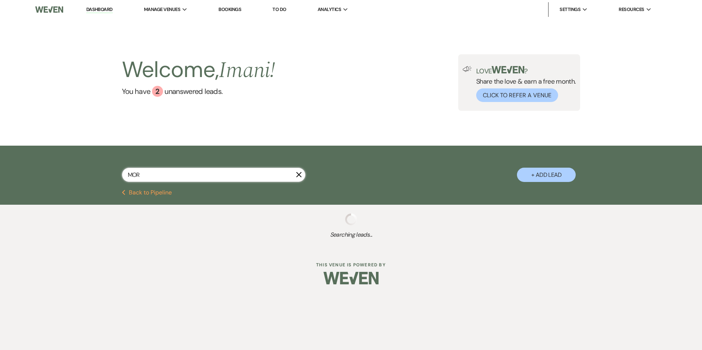
select select "8"
select select "5"
select select "8"
select select "5"
select select "8"
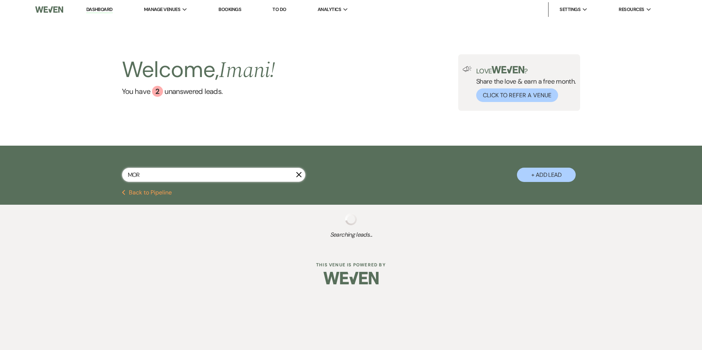
select select "5"
select select "8"
select select "6"
select select "8"
select select "6"
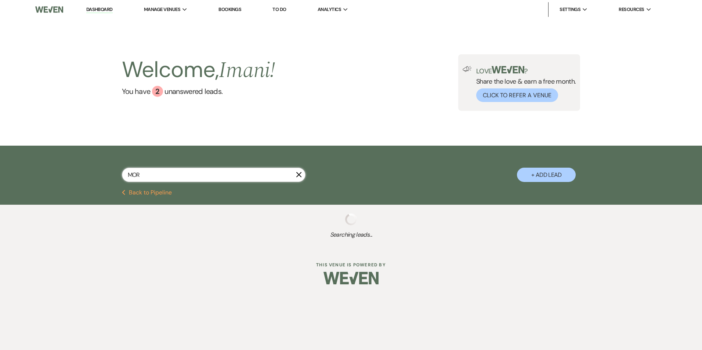
select select "8"
select select "5"
select select "8"
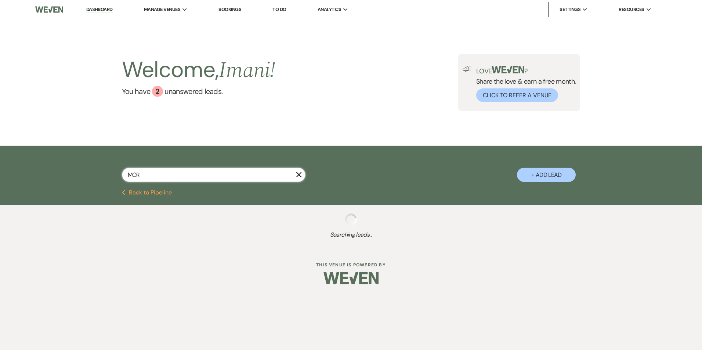
select select "5"
select select "8"
select select "5"
select select "8"
select select "5"
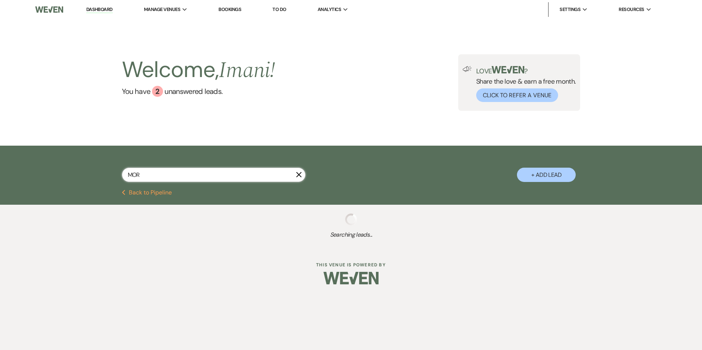
select select "8"
select select "5"
select select "8"
select select "5"
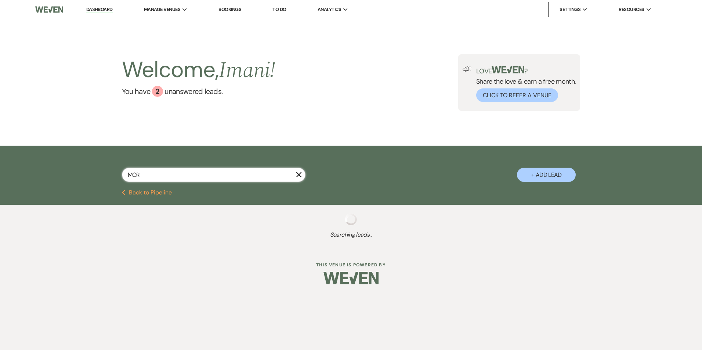
select select "8"
select select "5"
select select "8"
select select "10"
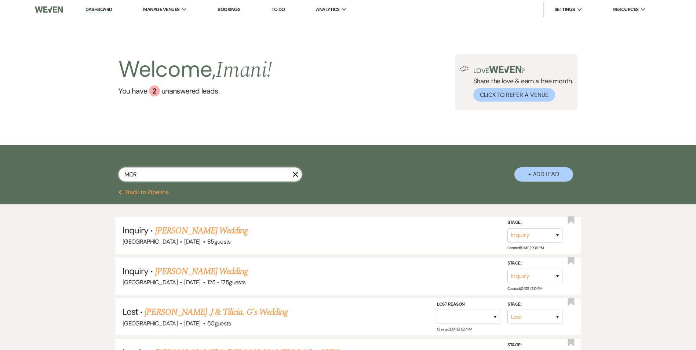
click at [146, 175] on input "MOR" at bounding box center [211, 174] width 184 height 14
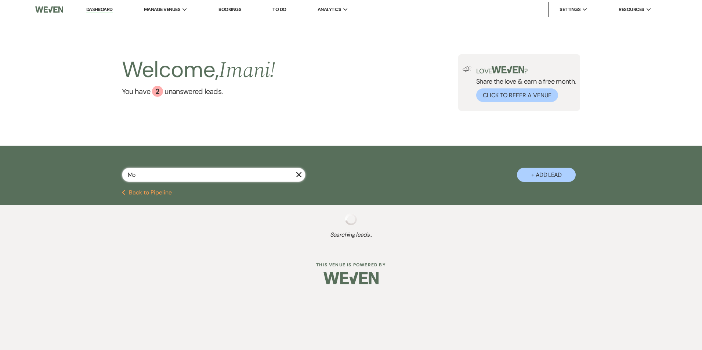
type input "Mor"
select select "8"
select select "1"
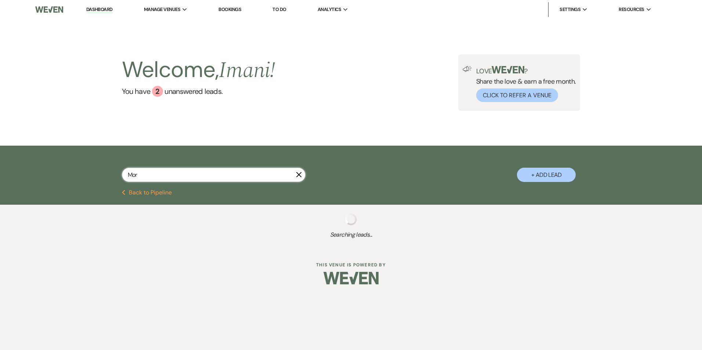
select select "2"
select select "6"
select select "2"
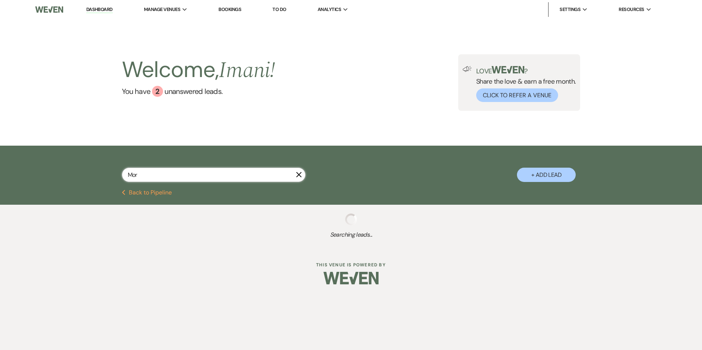
select select "2"
select select "8"
select select "5"
select select "8"
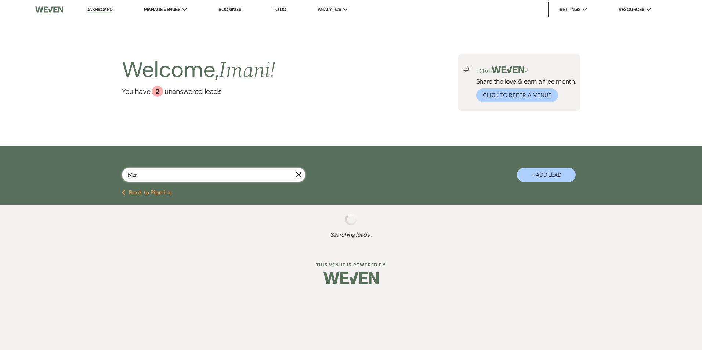
select select "5"
select select "8"
select select "5"
select select "8"
select select "5"
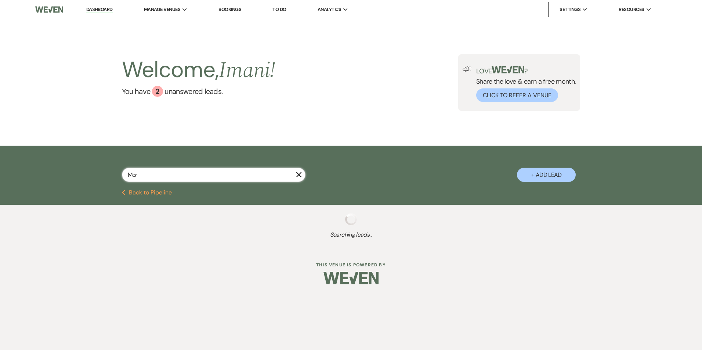
select select "8"
select select "5"
select select "8"
select select "5"
select select "4"
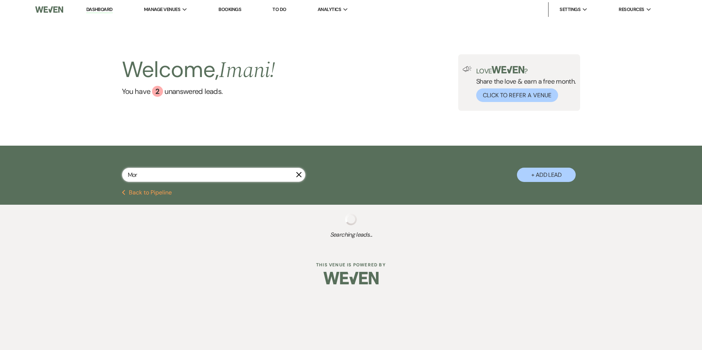
select select "4"
select select "8"
select select "5"
select select "8"
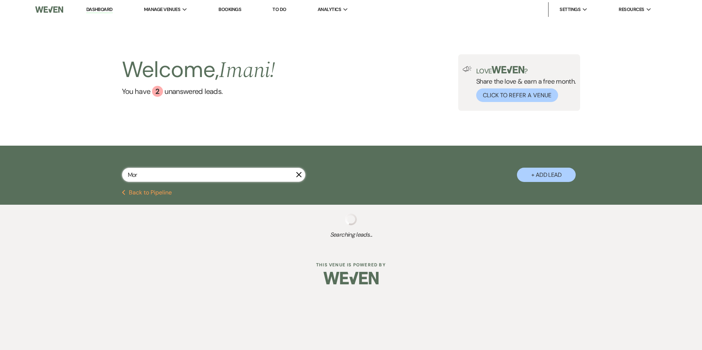
select select "5"
select select "8"
select select "5"
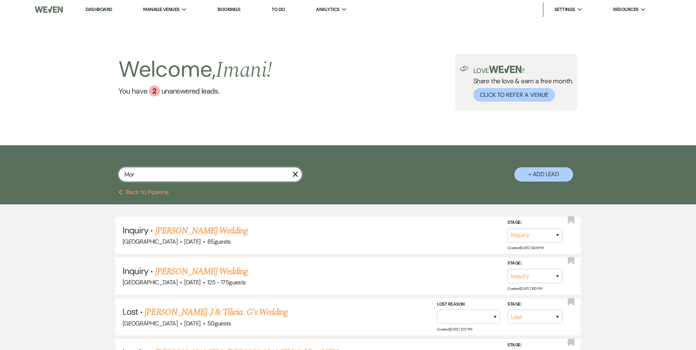
click at [166, 179] on input "Mor" at bounding box center [211, 174] width 184 height 14
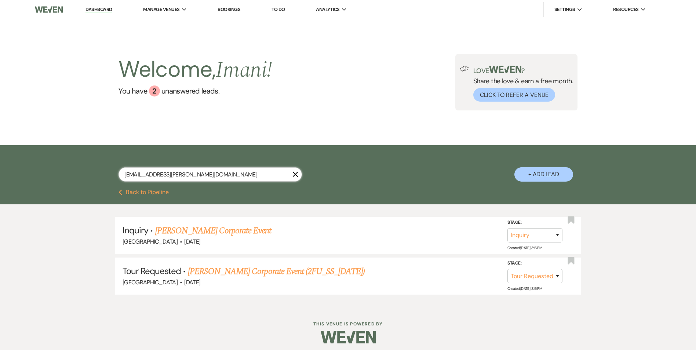
drag, startPoint x: 142, startPoint y: 175, endPoint x: 249, endPoint y: 180, distance: 106.2
click at [249, 180] on input "moriah.murphy@emoryhealthcare.org" at bounding box center [211, 174] width 184 height 14
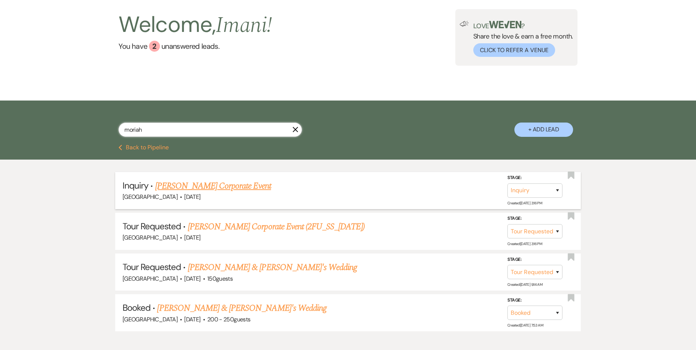
scroll to position [73, 0]
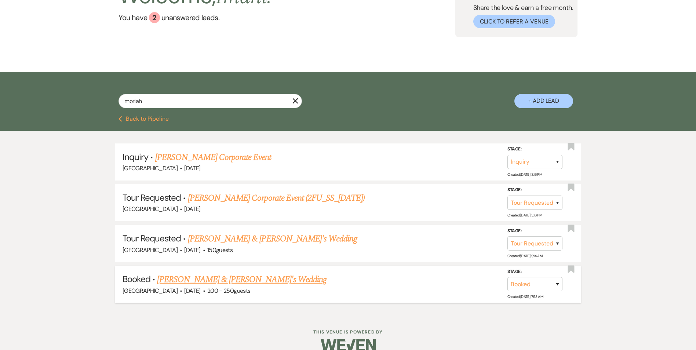
click at [221, 278] on link "Moriah White & Xavier's Wedding" at bounding box center [242, 279] width 170 height 13
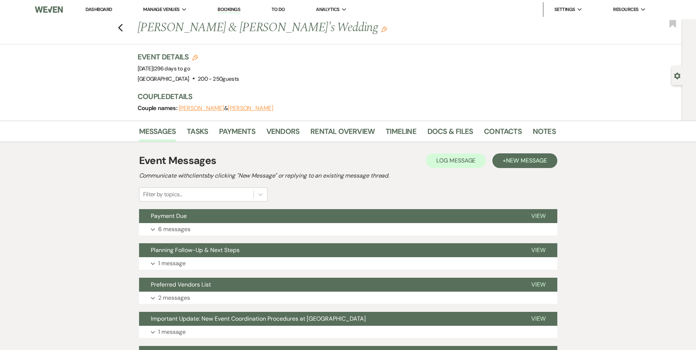
click at [233, 124] on li "Payments" at bounding box center [242, 133] width 47 height 18
click at [237, 130] on link "Payments" at bounding box center [237, 134] width 36 height 16
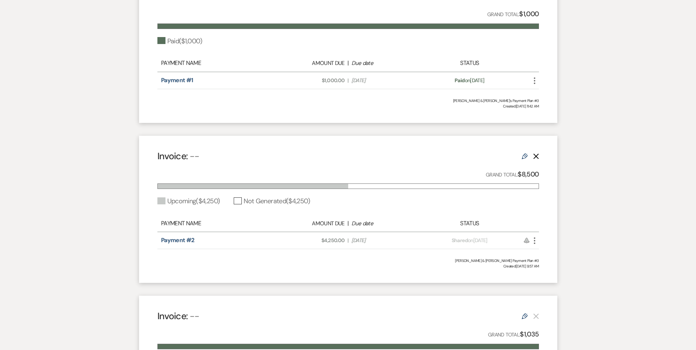
scroll to position [399, 0]
click at [533, 242] on icon "More" at bounding box center [534, 240] width 9 height 9
click at [552, 293] on link "Pencil Edit" at bounding box center [567, 292] width 74 height 12
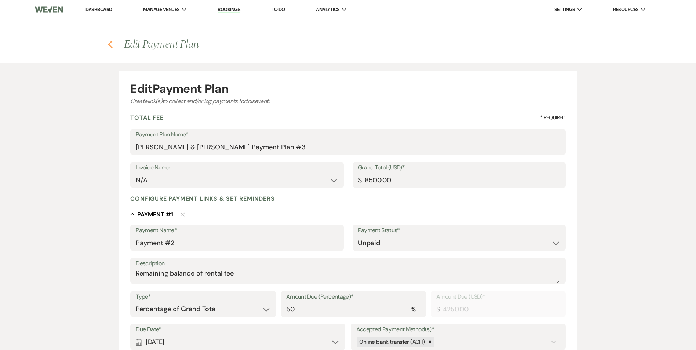
click at [110, 44] on icon "Previous" at bounding box center [111, 44] width 6 height 9
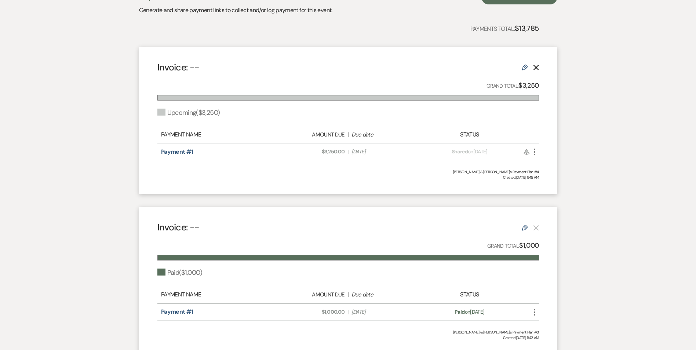
scroll to position [184, 0]
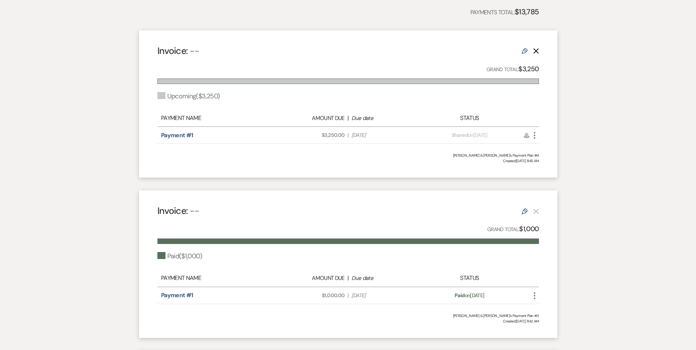
click at [534, 137] on icon "More" at bounding box center [534, 135] width 9 height 9
click at [546, 186] on link "Pencil Edit" at bounding box center [567, 187] width 74 height 12
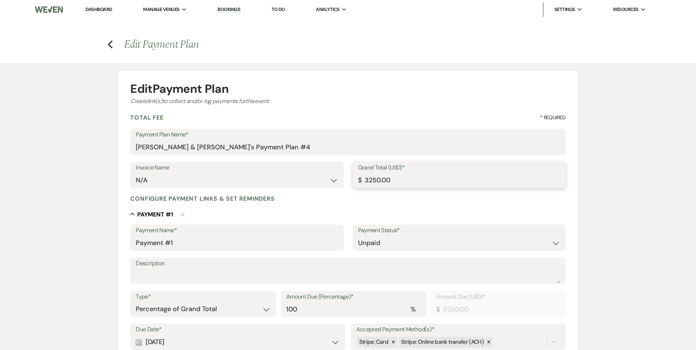
click at [371, 179] on input "3250.00" at bounding box center [459, 180] width 202 height 14
click at [370, 180] on input "3250.00" at bounding box center [459, 180] width 202 height 14
click at [369, 181] on input "2750" at bounding box center [459, 180] width 202 height 14
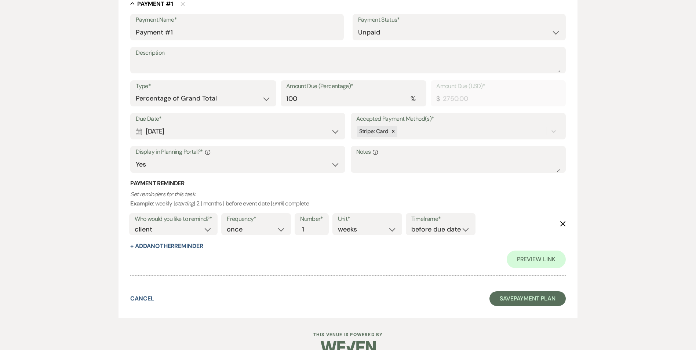
scroll to position [225, 0]
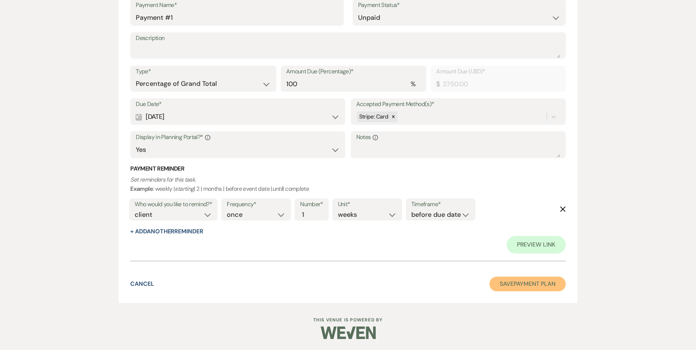
click at [518, 287] on button "Save Payment Plan" at bounding box center [528, 284] width 76 height 15
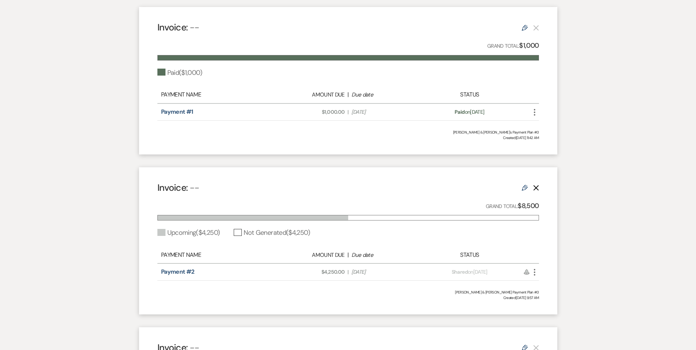
scroll to position [404, 0]
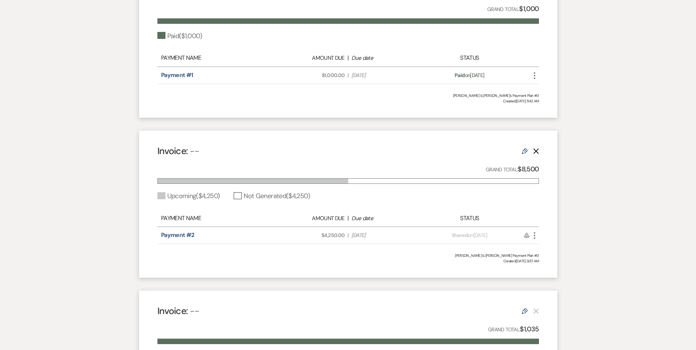
click at [537, 150] on icon "Delete" at bounding box center [536, 151] width 6 height 6
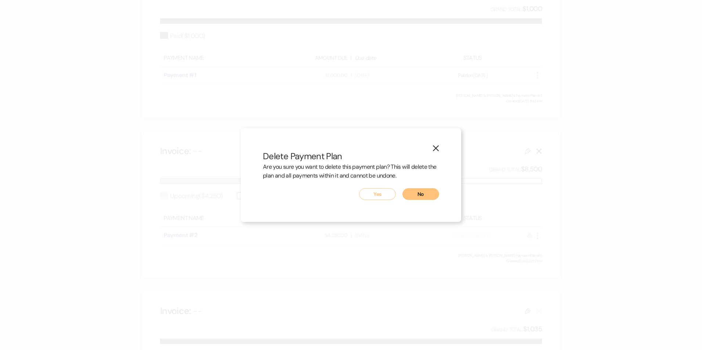
click at [384, 193] on button "Yes" at bounding box center [377, 194] width 37 height 12
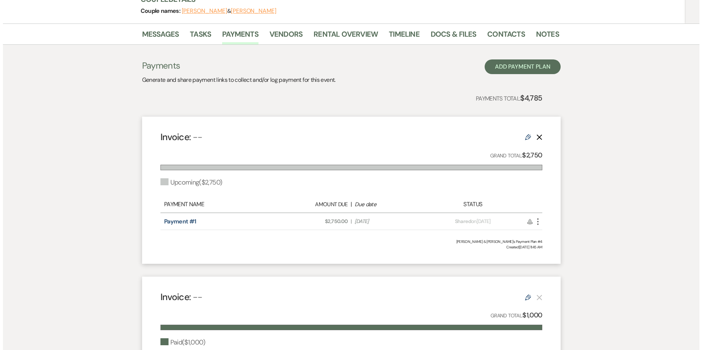
scroll to position [93, 0]
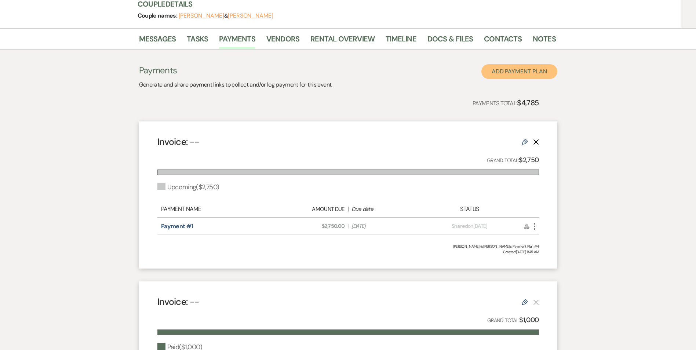
click at [510, 73] on button "Add Payment Plan" at bounding box center [520, 71] width 76 height 15
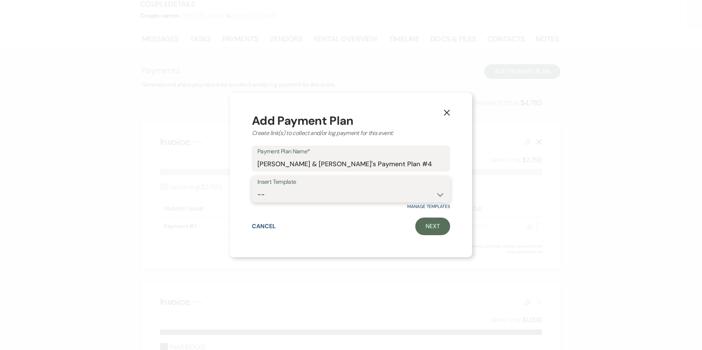
click at [332, 195] on select "--" at bounding box center [350, 195] width 187 height 14
click at [432, 233] on link "Next" at bounding box center [432, 227] width 35 height 18
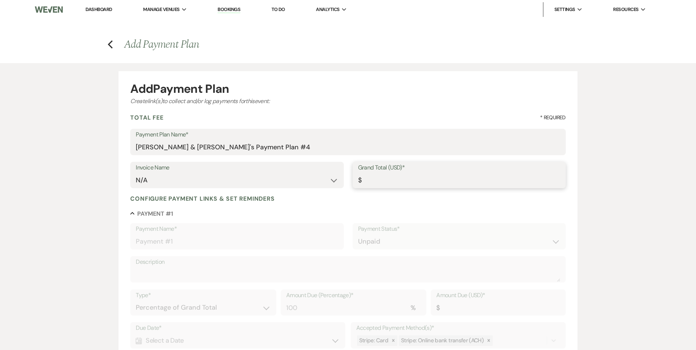
click at [393, 183] on input "Grand Total (USD)*" at bounding box center [459, 180] width 202 height 14
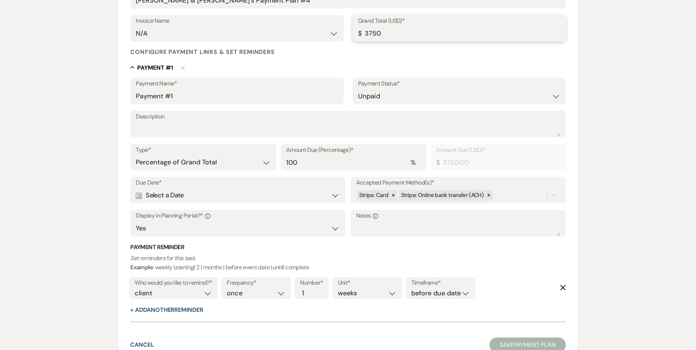
scroll to position [208, 0]
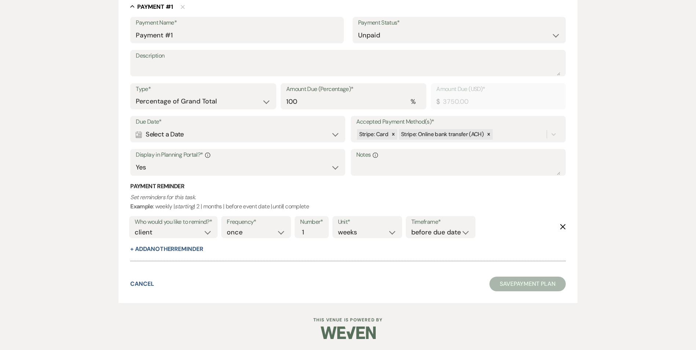
click at [510, 286] on button "Save Payment Plan" at bounding box center [528, 284] width 76 height 15
click at [237, 131] on div "Calendar Select a Date Expand" at bounding box center [237, 135] width 203 height 14
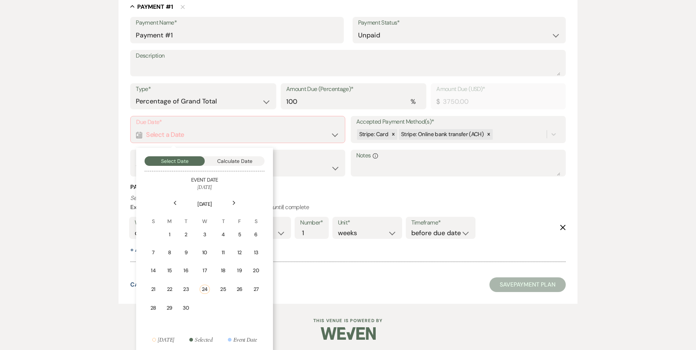
click at [233, 205] on icon "Next" at bounding box center [234, 203] width 4 height 4
click at [232, 206] on div "Next" at bounding box center [234, 203] width 12 height 12
click at [202, 308] on div "31" at bounding box center [205, 307] width 7 height 8
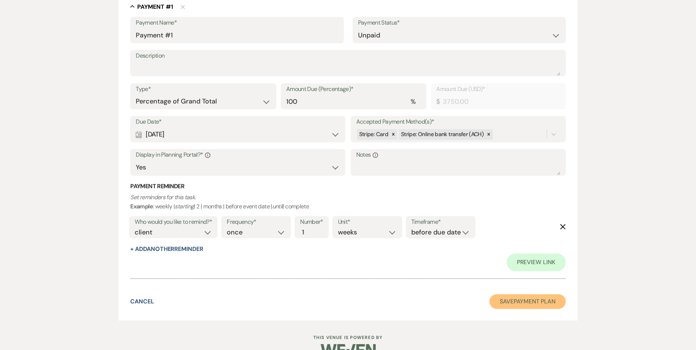
click at [499, 303] on button "Save Payment Plan" at bounding box center [528, 301] width 76 height 15
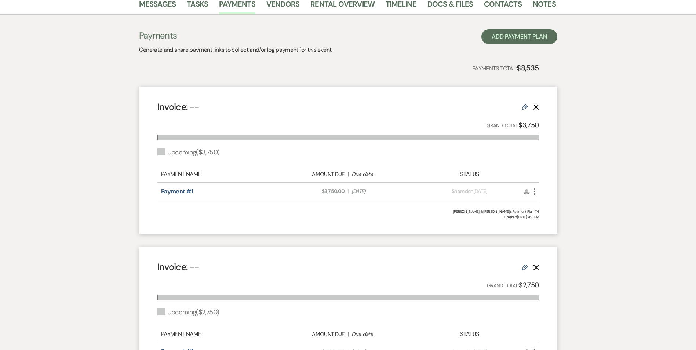
scroll to position [73, 0]
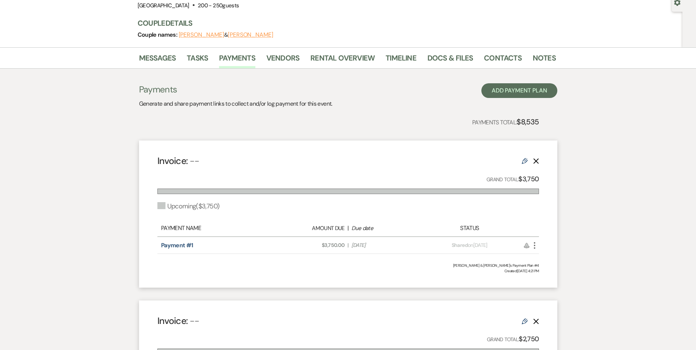
click at [521, 120] on strong "$8,535" at bounding box center [528, 122] width 22 height 10
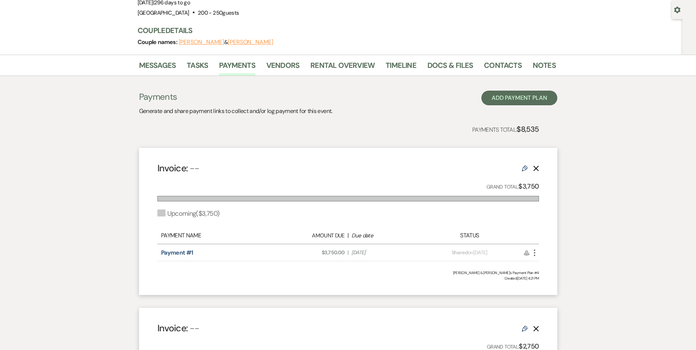
scroll to position [0, 0]
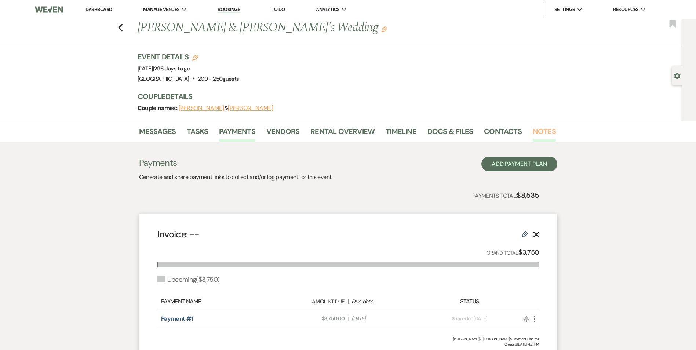
click at [533, 134] on link "Notes" at bounding box center [544, 134] width 23 height 16
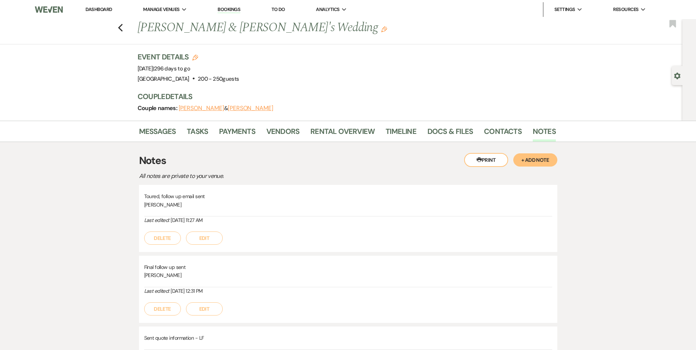
click at [525, 158] on button "+ Add Note" at bounding box center [536, 159] width 44 height 13
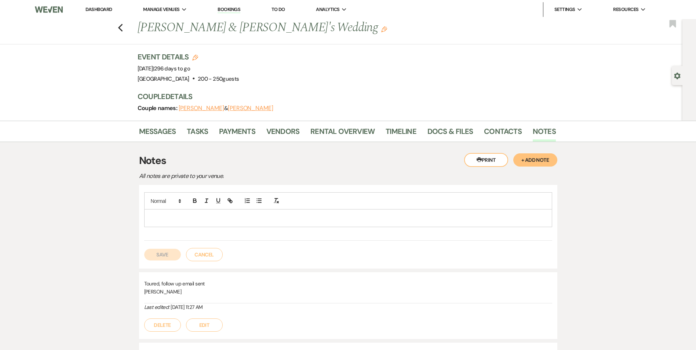
click at [287, 215] on p at bounding box center [348, 218] width 396 height 8
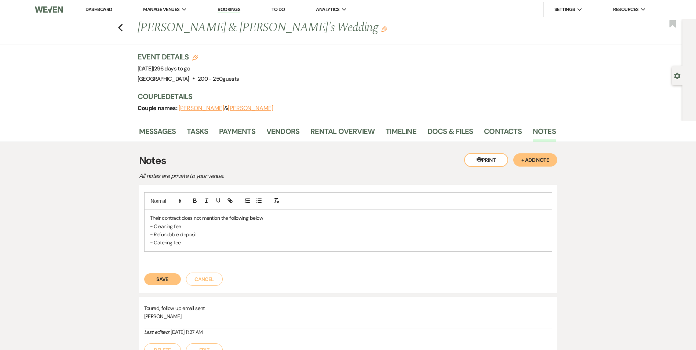
click at [173, 223] on p "- Cleaning fee" at bounding box center [348, 226] width 396 height 8
click at [188, 225] on p "- Cleaning fee" at bounding box center [348, 226] width 396 height 8
drag, startPoint x: 165, startPoint y: 220, endPoint x: 247, endPoint y: 227, distance: 81.8
click at [246, 227] on div "Their contract does not mention the following below - Cleaning fee - Refundable…" at bounding box center [348, 231] width 407 height 42
click at [252, 222] on p "Their contract does not mention the following below" at bounding box center [348, 218] width 396 height 8
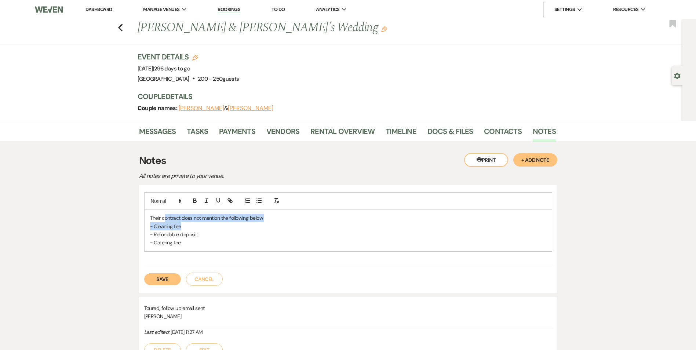
click at [265, 220] on p "Their contract does not mention the following below" at bounding box center [348, 218] width 396 height 8
click at [254, 241] on div "Their contract does not mention the following below: - Cleaning fee - Refundabl…" at bounding box center [348, 231] width 407 height 42
click at [167, 280] on button "Save" at bounding box center [162, 279] width 37 height 12
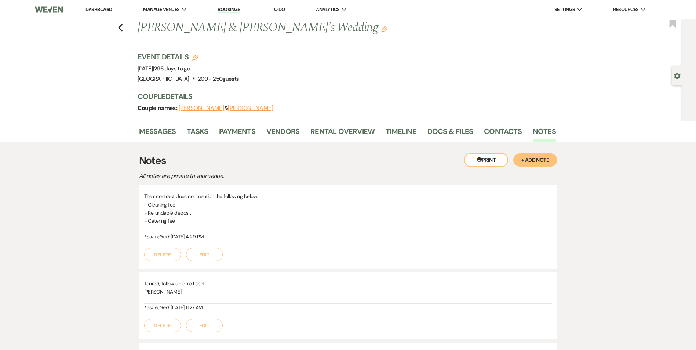
scroll to position [181, 0]
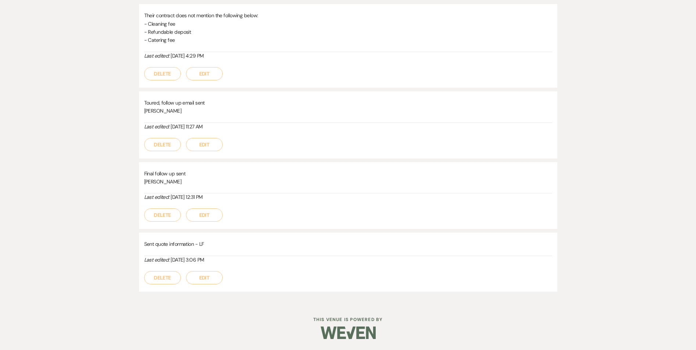
drag, startPoint x: 229, startPoint y: 326, endPoint x: 226, endPoint y: 322, distance: 5.2
click at [229, 326] on div at bounding box center [348, 333] width 376 height 35
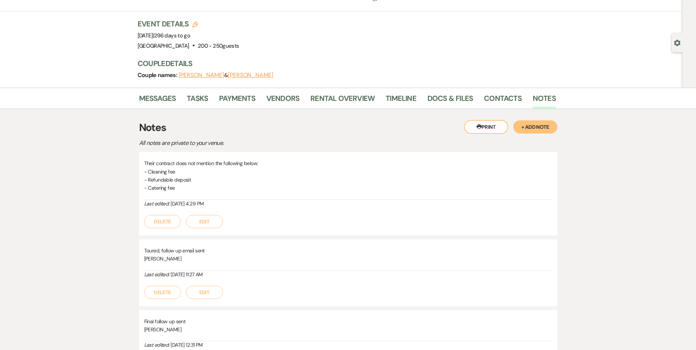
scroll to position [0, 0]
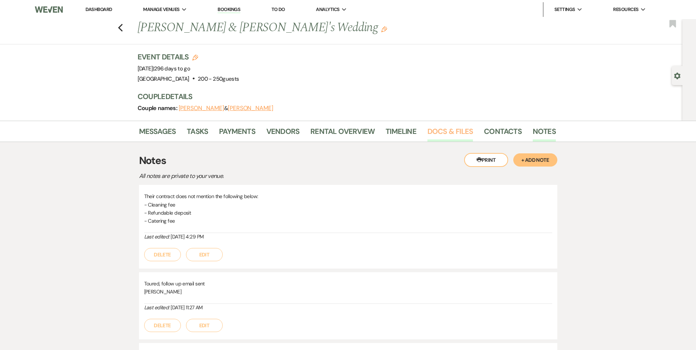
click at [450, 134] on link "Docs & Files" at bounding box center [451, 134] width 46 height 16
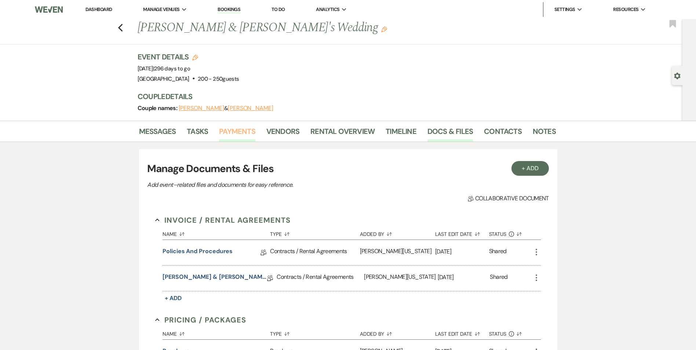
click at [238, 131] on link "Payments" at bounding box center [237, 134] width 36 height 16
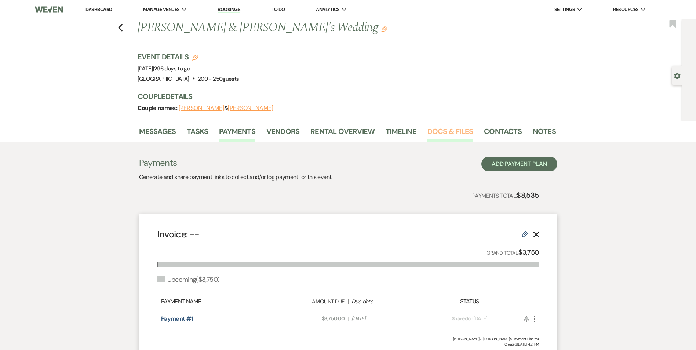
click at [442, 134] on link "Docs & Files" at bounding box center [451, 134] width 46 height 16
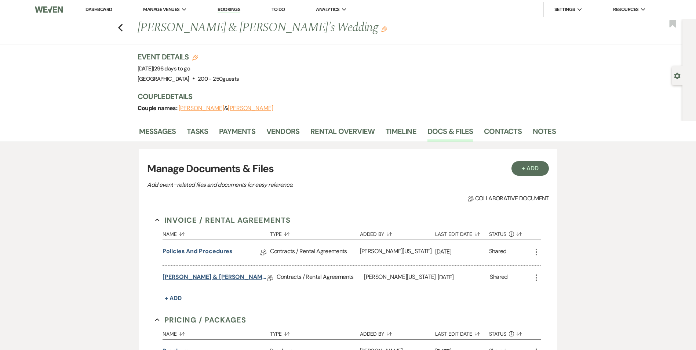
click at [187, 277] on link "Moriah White & Xavier Poindexter's Wedding" at bounding box center [215, 278] width 105 height 11
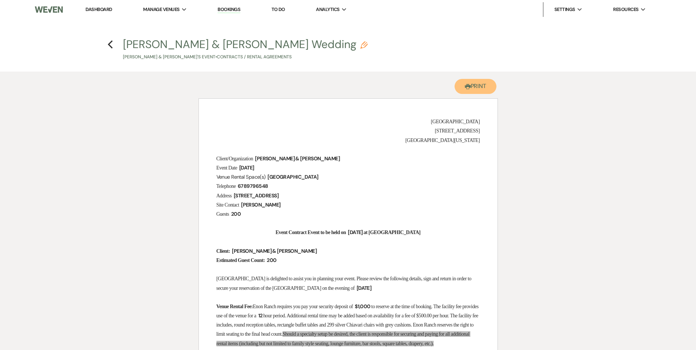
click at [461, 88] on button "Printer Print" at bounding box center [476, 86] width 42 height 15
click at [479, 93] on button "Printer Print" at bounding box center [476, 86] width 42 height 15
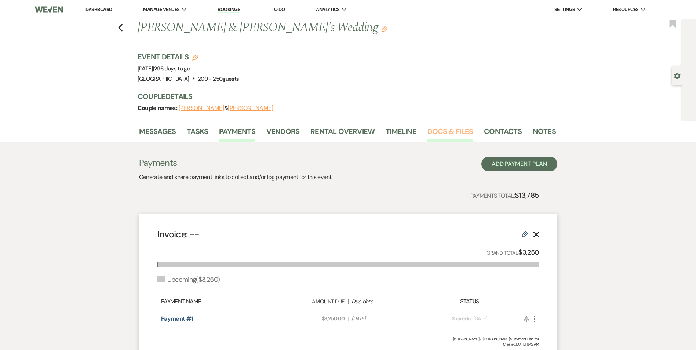
click at [429, 134] on link "Docs & Files" at bounding box center [451, 134] width 46 height 16
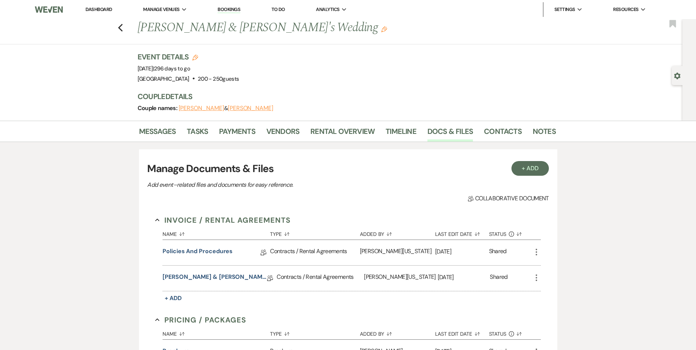
click at [213, 272] on div "[PERSON_NAME] & [PERSON_NAME] Wedding Collab Doc" at bounding box center [220, 278] width 114 height 25
click at [206, 282] on link "[PERSON_NAME] & [PERSON_NAME] Wedding" at bounding box center [215, 278] width 105 height 11
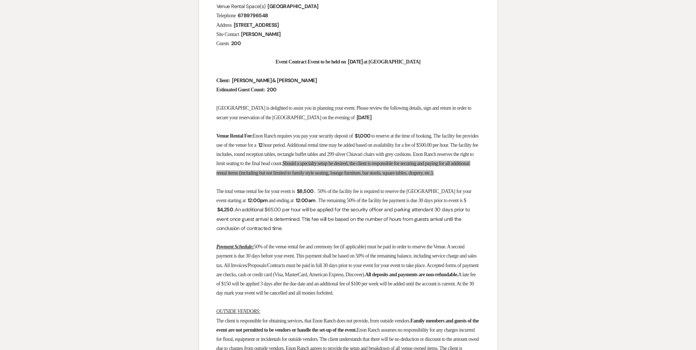
scroll to position [184, 0]
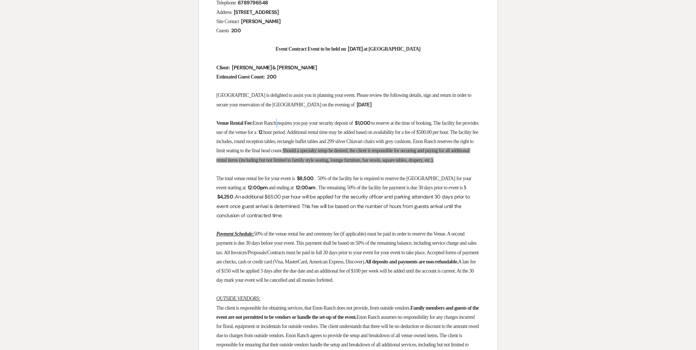
click at [287, 123] on span "Enon Ranch requires you pay your security deposit of" at bounding box center [303, 123] width 100 height 6
drag, startPoint x: 287, startPoint y: 123, endPoint x: 350, endPoint y: 114, distance: 63.8
click at [350, 114] on p at bounding box center [349, 113] width 264 height 9
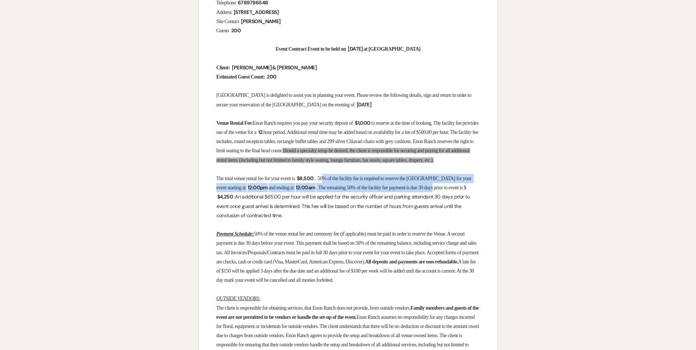
drag, startPoint x: 333, startPoint y: 191, endPoint x: 443, endPoint y: 193, distance: 109.8
click at [443, 193] on p "The total venue rental fee for your event is ﻿ $8,500 ﻿ . 50% of the facility f…" at bounding box center [349, 197] width 264 height 46
click at [247, 192] on span "12:00pm" at bounding box center [257, 188] width 23 height 8
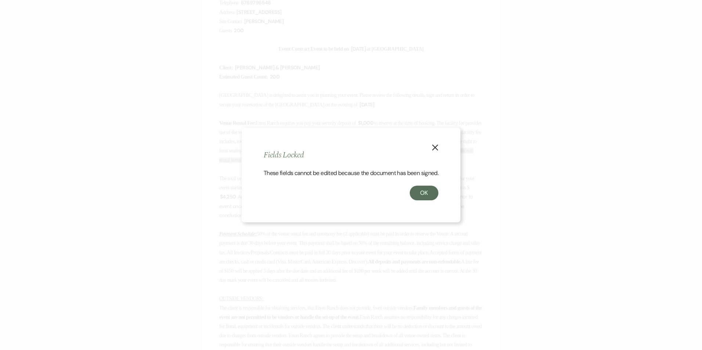
click at [433, 144] on icon "X" at bounding box center [435, 147] width 7 height 7
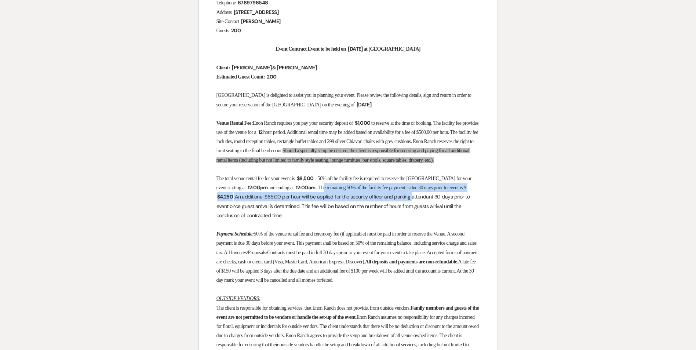
drag, startPoint x: 324, startPoint y: 193, endPoint x: 418, endPoint y: 203, distance: 94.5
click at [418, 203] on p "The total venue rental fee for your event is ﻿ $8,500 ﻿ . 50% of the facility f…" at bounding box center [349, 197] width 264 height 46
click at [287, 204] on p "The total venue rental fee for your event is ﻿ $8,500 ﻿ . 50% of the facility f…" at bounding box center [349, 197] width 264 height 46
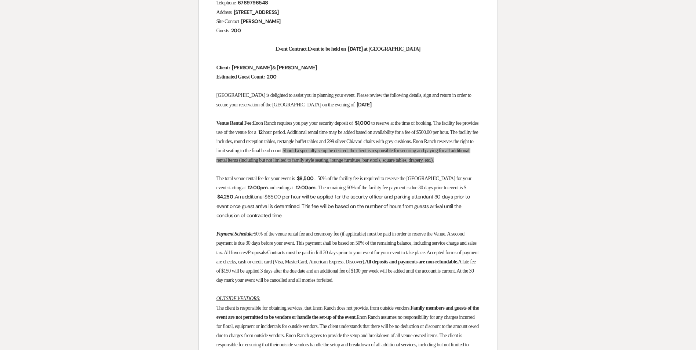
click at [253, 204] on p "The total venue rental fee for your event is ﻿ $8,500 ﻿ . 50% of the facility f…" at bounding box center [349, 197] width 264 height 46
click at [247, 206] on p "The total venue rental fee for your event is ﻿ $8,500 ﻿ . 50% of the facility f…" at bounding box center [349, 197] width 264 height 46
click at [288, 256] on p "Payment Schedule: 50% of the venue rental fee and ceremony fee (if applicable) …" at bounding box center [349, 256] width 264 height 55
drag, startPoint x: 223, startPoint y: 254, endPoint x: 336, endPoint y: 257, distance: 113.1
click at [336, 257] on p "Payment Schedule: 50% of the venue rental fee and ceremony fee (if applicable) …" at bounding box center [349, 256] width 264 height 55
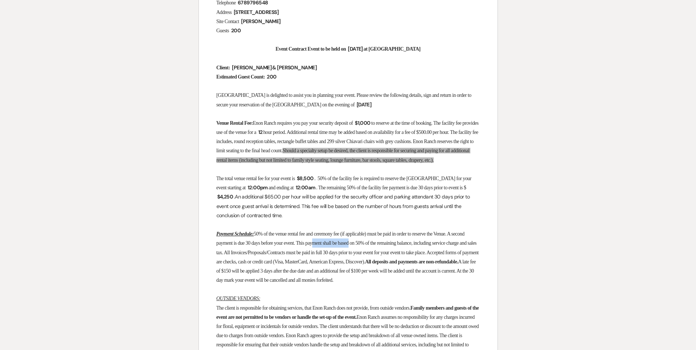
drag, startPoint x: 336, startPoint y: 257, endPoint x: 386, endPoint y: 254, distance: 49.6
click at [385, 254] on p "Payment Schedule: 50% of the venue rental fee and ceremony fee (if applicable) …" at bounding box center [349, 256] width 264 height 55
drag, startPoint x: 386, startPoint y: 254, endPoint x: 393, endPoint y: 255, distance: 7.0
click at [393, 255] on span "50% of the venue rental fee and ceremony fee (if applicable) must be paid in or…" at bounding box center [349, 247] width 264 height 33
drag, startPoint x: 336, startPoint y: 253, endPoint x: 424, endPoint y: 255, distance: 87.7
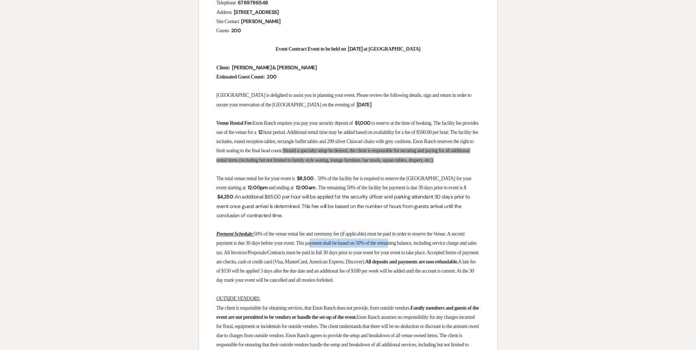
click at [424, 255] on span "50% of the venue rental fee and ceremony fee (if applicable) must be paid in or…" at bounding box center [349, 247] width 264 height 33
click at [327, 265] on span "50% of the venue rental fee and ceremony fee (if applicable) must be paid in or…" at bounding box center [349, 247] width 264 height 33
drag, startPoint x: 269, startPoint y: 242, endPoint x: 417, endPoint y: 245, distance: 148.0
click at [417, 245] on span "50% of the venue rental fee and ceremony fee (if applicable) must be paid in or…" at bounding box center [349, 247] width 264 height 33
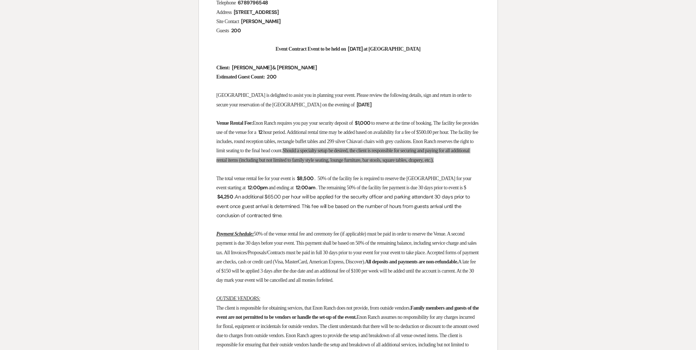
click at [284, 258] on span "50% of the venue rental fee and ceremony fee (if applicable) must be paid in or…" at bounding box center [349, 247] width 264 height 33
drag, startPoint x: 301, startPoint y: 256, endPoint x: 305, endPoint y: 257, distance: 4.1
click at [304, 256] on p "Payment Schedule: 50% of the venue rental fee and ceremony fee (if applicable) …" at bounding box center [349, 256] width 264 height 55
click at [306, 257] on p "Payment Schedule: 50% of the venue rental fee and ceremony fee (if applicable) …" at bounding box center [349, 256] width 264 height 55
click at [282, 275] on p "Payment Schedule: 50% of the venue rental fee and ceremony fee (if applicable) …" at bounding box center [349, 256] width 264 height 55
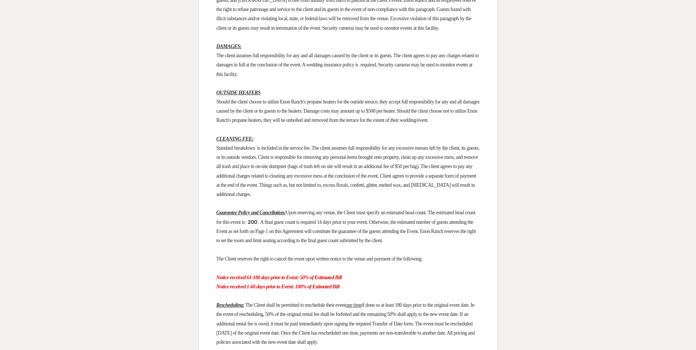
scroll to position [1138, 0]
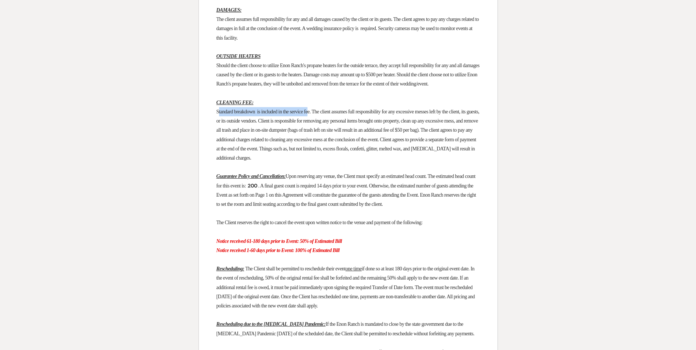
drag, startPoint x: 220, startPoint y: 205, endPoint x: 316, endPoint y: 202, distance: 96.9
click at [316, 161] on span "Standard breakdown is included in the service fee. The client assumes full resp…" at bounding box center [349, 135] width 264 height 52
drag, startPoint x: 316, startPoint y: 202, endPoint x: 334, endPoint y: 202, distance: 18.0
click at [332, 161] on span "Standard breakdown is included in the service fee. The client assumes full resp…" at bounding box center [349, 135] width 264 height 52
drag, startPoint x: 334, startPoint y: 202, endPoint x: 380, endPoint y: 201, distance: 45.2
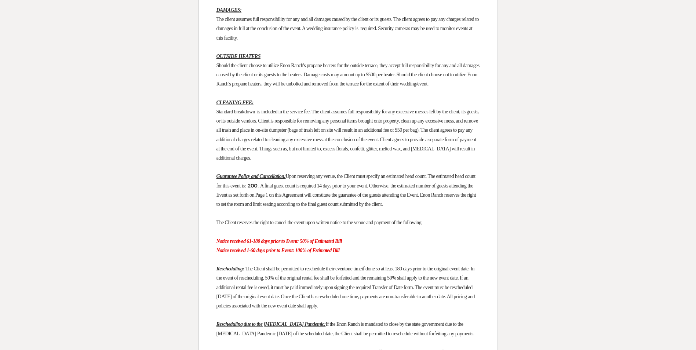
click at [380, 161] on span "Standard breakdown is included in the service fee. The client assumes full resp…" at bounding box center [349, 135] width 264 height 52
drag, startPoint x: 381, startPoint y: 201, endPoint x: 444, endPoint y: 205, distance: 62.5
click at [443, 161] on span "Standard breakdown is included in the service fee. The client assumes full resp…" at bounding box center [349, 135] width 264 height 52
drag, startPoint x: 444, startPoint y: 205, endPoint x: 452, endPoint y: 206, distance: 8.5
click at [452, 161] on span "Standard breakdown is included in the service fee. The client assumes full resp…" at bounding box center [349, 135] width 264 height 52
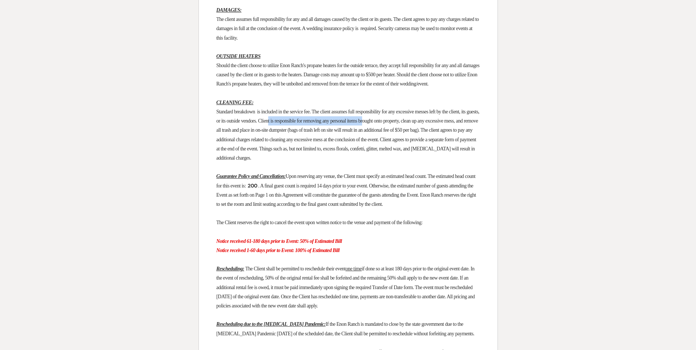
drag, startPoint x: 309, startPoint y: 212, endPoint x: 414, endPoint y: 215, distance: 105.0
click at [414, 161] on span "Standard breakdown is included in the service fee. The client assumes full resp…" at bounding box center [349, 135] width 264 height 52
click at [273, 161] on span "Standard breakdown is included in the service fee. The client assumes full resp…" at bounding box center [349, 135] width 264 height 52
drag, startPoint x: 217, startPoint y: 206, endPoint x: 323, endPoint y: 207, distance: 105.7
click at [323, 163] on p "Standard breakdown is included in the service fee. The client assumes full resp…" at bounding box center [349, 134] width 264 height 55
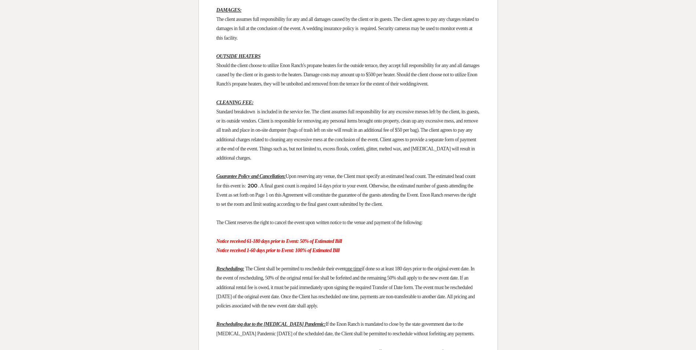
click at [322, 163] on p "Standard breakdown is included in the service fee. The client assumes full resp…" at bounding box center [349, 134] width 264 height 55
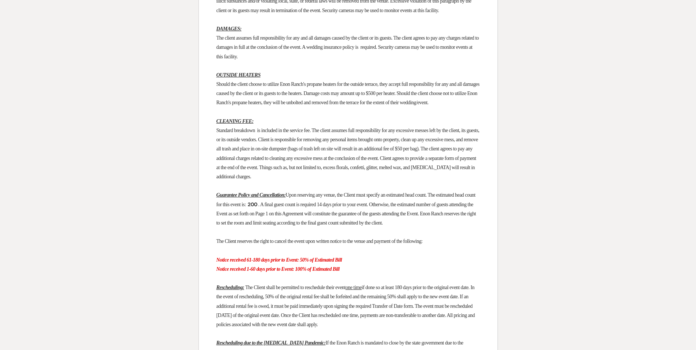
scroll to position [1101, 0]
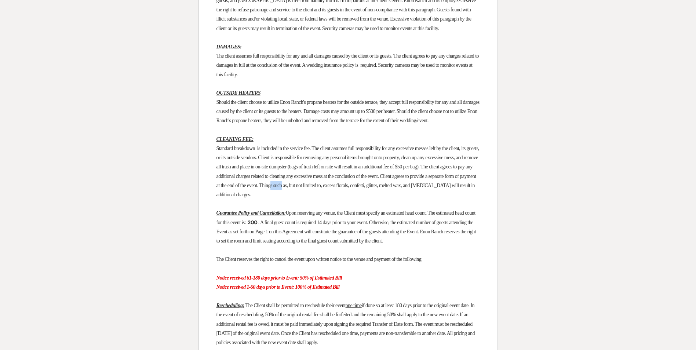
drag, startPoint x: 401, startPoint y: 276, endPoint x: 410, endPoint y: 276, distance: 8.8
click at [410, 197] on span "Standard breakdown is included in the service fee. The client assumes full resp…" at bounding box center [349, 172] width 264 height 52
drag, startPoint x: 218, startPoint y: 240, endPoint x: 265, endPoint y: 242, distance: 46.7
click at [264, 197] on span "Standard breakdown is included in the service fee. The client assumes full resp…" at bounding box center [349, 172] width 264 height 52
drag, startPoint x: 265, startPoint y: 242, endPoint x: 309, endPoint y: 237, distance: 44.0
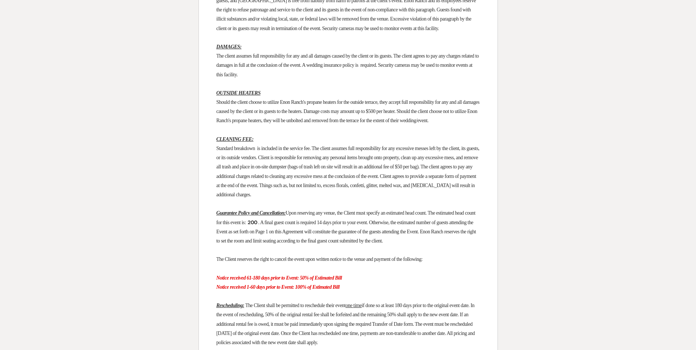
click at [307, 199] on p "Standard breakdown is included in the service fee. The client assumes full resp…" at bounding box center [349, 171] width 264 height 55
drag, startPoint x: 321, startPoint y: 239, endPoint x: 219, endPoint y: 232, distance: 102.3
click at [219, 232] on div "Enon Ranch 3502 Enon Farm Road Atlanta, Georgia 30349 Client/Organization ﻿ Mor…" at bounding box center [348, 303] width 299 height 2613
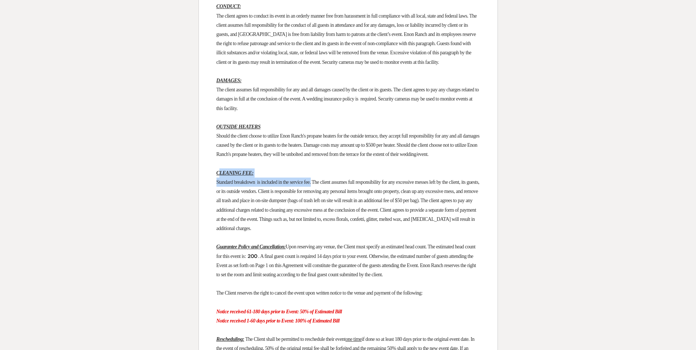
scroll to position [1028, 0]
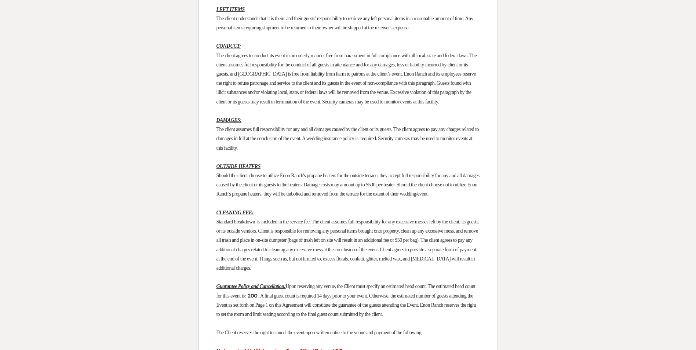
click at [296, 151] on span "The client assumes full responsibility for any and all damages caused by the cl…" at bounding box center [349, 139] width 264 height 24
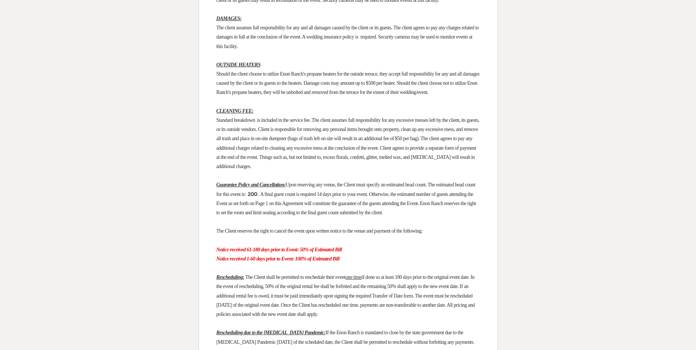
scroll to position [1138, 0]
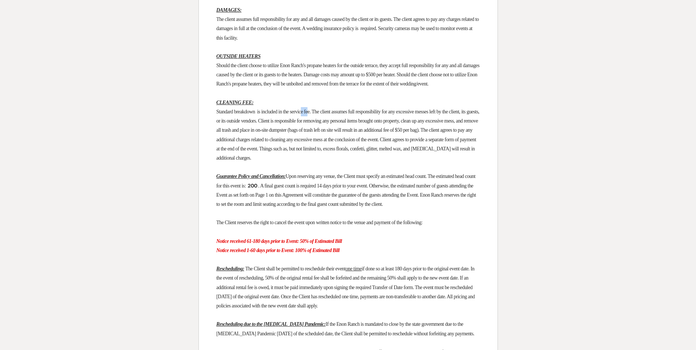
drag, startPoint x: 318, startPoint y: 205, endPoint x: 308, endPoint y: 205, distance: 10.6
click at [309, 161] on span "Standard breakdown is included in the service fee. The client assumes full resp…" at bounding box center [349, 135] width 264 height 52
click at [219, 161] on span "Standard breakdown is included in the service fee. The client assumes full resp…" at bounding box center [349, 135] width 264 height 52
drag, startPoint x: 215, startPoint y: 205, endPoint x: 322, endPoint y: 209, distance: 106.5
click at [322, 209] on div "Enon Ranch 3502 Enon Farm Road Atlanta, Georgia 30349 Client/Organization ﻿ Mor…" at bounding box center [348, 267] width 299 height 2613
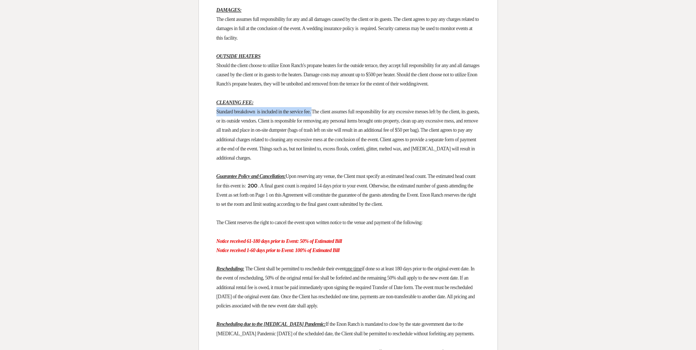
scroll to position [1175, 0]
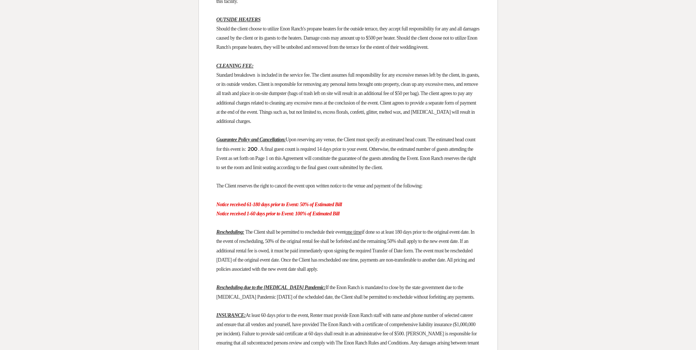
click at [269, 124] on span "Standard breakdown is included in the service fee. The client assumes full resp…" at bounding box center [349, 98] width 264 height 52
click at [217, 124] on span "Standard breakdown is included in the service fee. The client assumes full resp…" at bounding box center [349, 98] width 264 height 52
click at [215, 164] on div "Enon Ranch 3502 Enon Farm Road Atlanta, Georgia 30349 Client/Organization ﻿ Mor…" at bounding box center [348, 230] width 299 height 2613
drag, startPoint x: 215, startPoint y: 168, endPoint x: 323, endPoint y: 168, distance: 107.9
click at [323, 168] on div "Enon Ranch 3502 Enon Farm Road Atlanta, Georgia 30349 Client/Organization ﻿ Mor…" at bounding box center [348, 230] width 299 height 2613
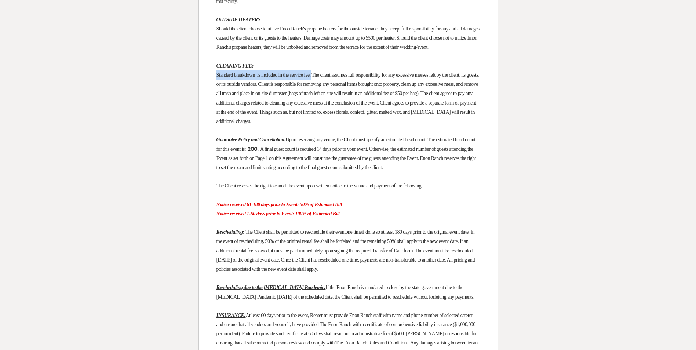
drag, startPoint x: 323, startPoint y: 168, endPoint x: 304, endPoint y: 168, distance: 19.1
click at [304, 124] on span "Standard breakdown is included in the service fee. The client assumes full resp…" at bounding box center [349, 98] width 264 height 52
click at [320, 124] on span "Standard breakdown is included in the service fee. The client assumes full resp…" at bounding box center [349, 98] width 264 height 52
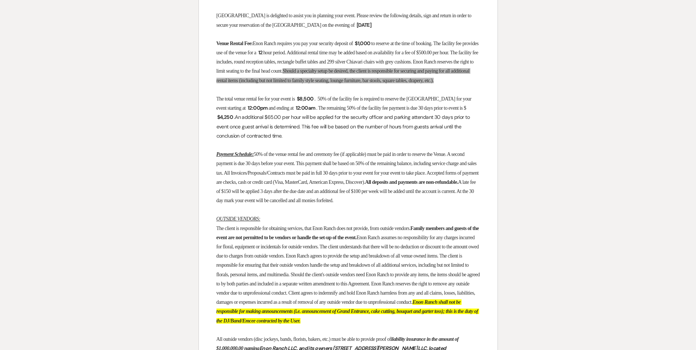
scroll to position [282, 0]
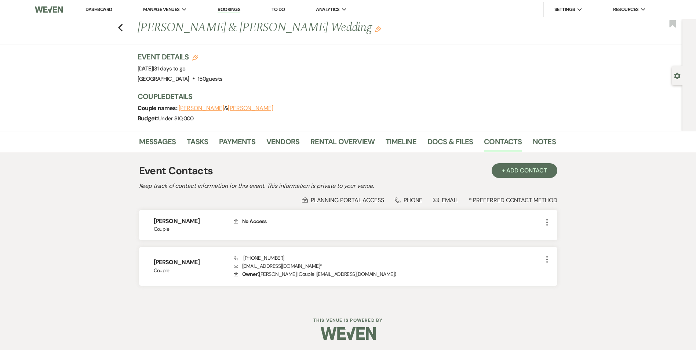
click at [227, 8] on link "Bookings" at bounding box center [229, 9] width 23 height 7
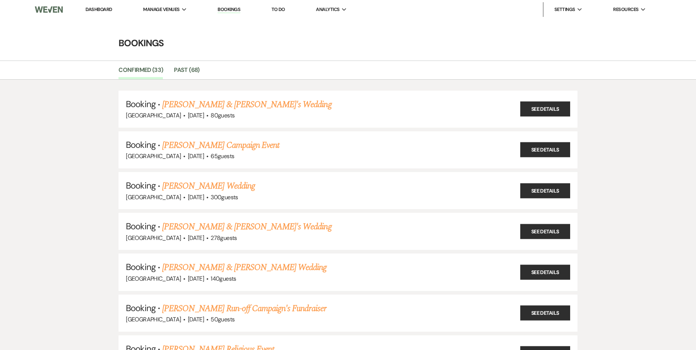
click at [103, 7] on link "Dashboard" at bounding box center [99, 9] width 26 height 6
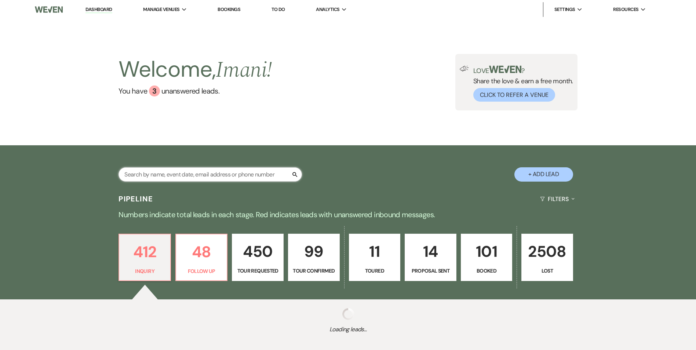
click at [180, 173] on input "text" at bounding box center [211, 174] width 184 height 14
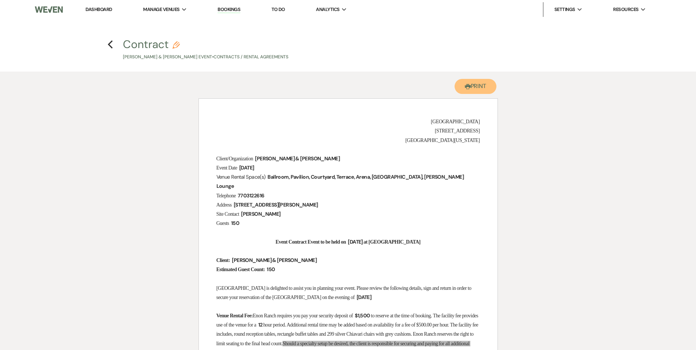
click at [465, 83] on button "Printer Print" at bounding box center [476, 86] width 42 height 15
